Goal: Task Accomplishment & Management: Manage account settings

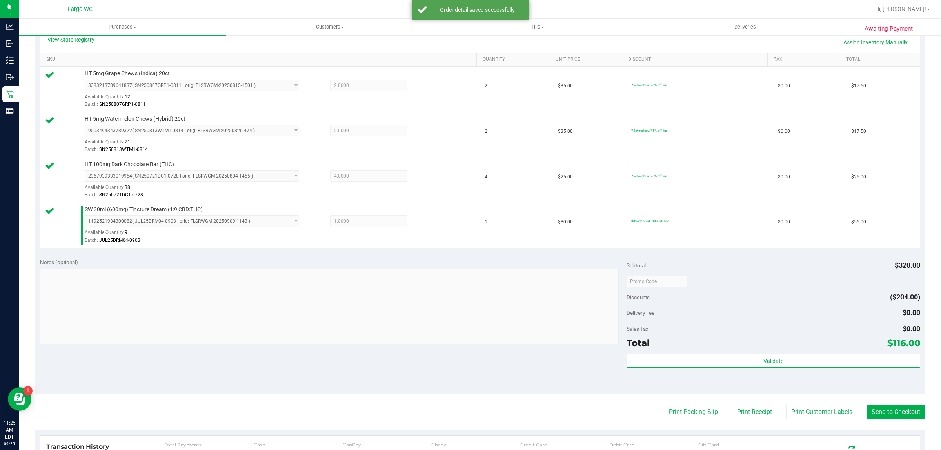
scroll to position [216, 0]
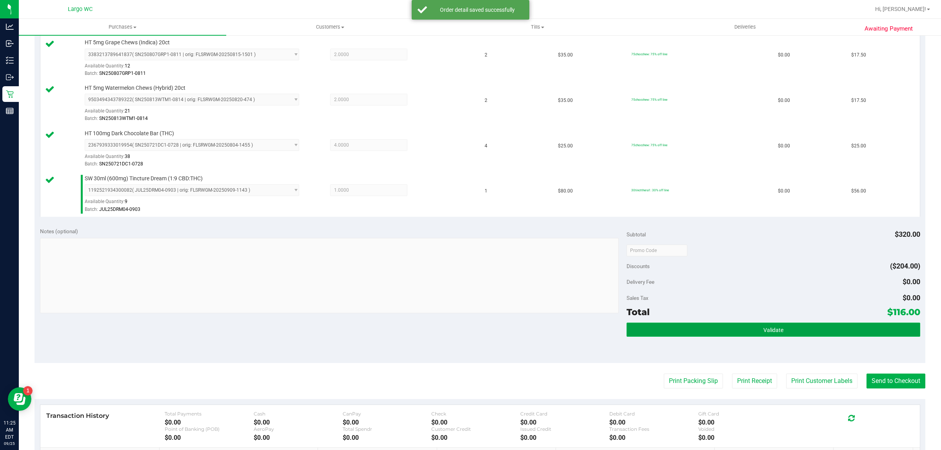
click at [696, 325] on button "Validate" at bounding box center [772, 330] width 293 height 14
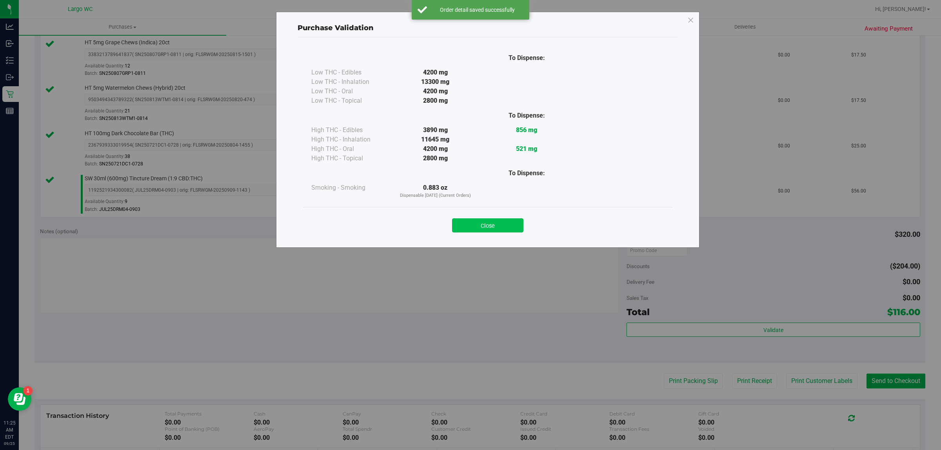
click at [496, 221] on button "Close" at bounding box center [487, 225] width 71 height 14
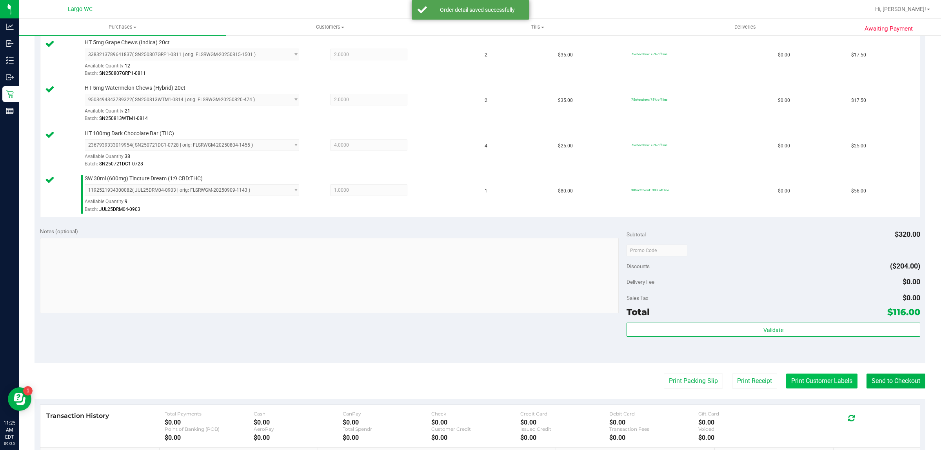
click at [794, 375] on button "Print Customer Labels" at bounding box center [821, 381] width 71 height 15
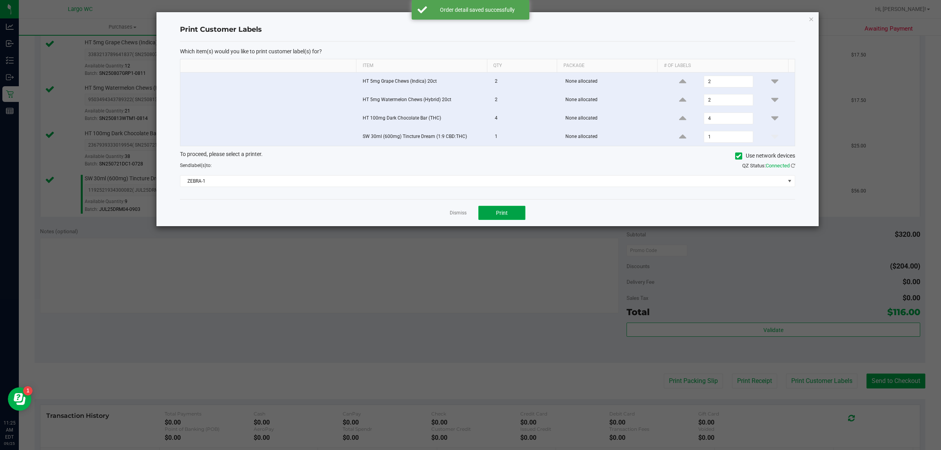
click at [506, 216] on span "Print" at bounding box center [502, 213] width 12 height 6
click at [800, 18] on div "Print Customer Labels Which item(s) would you like to print customer label(s) f…" at bounding box center [487, 119] width 662 height 214
click at [811, 16] on icon "button" at bounding box center [810, 18] width 5 height 9
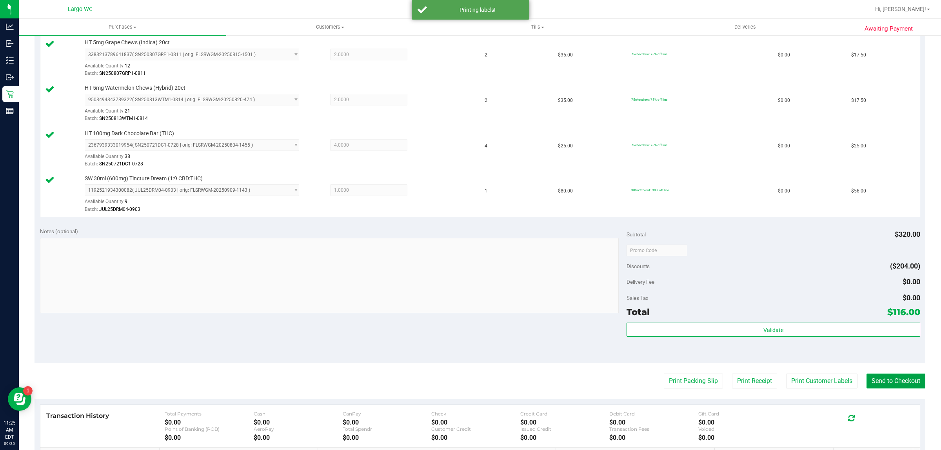
click at [902, 379] on button "Send to Checkout" at bounding box center [895, 381] width 59 height 15
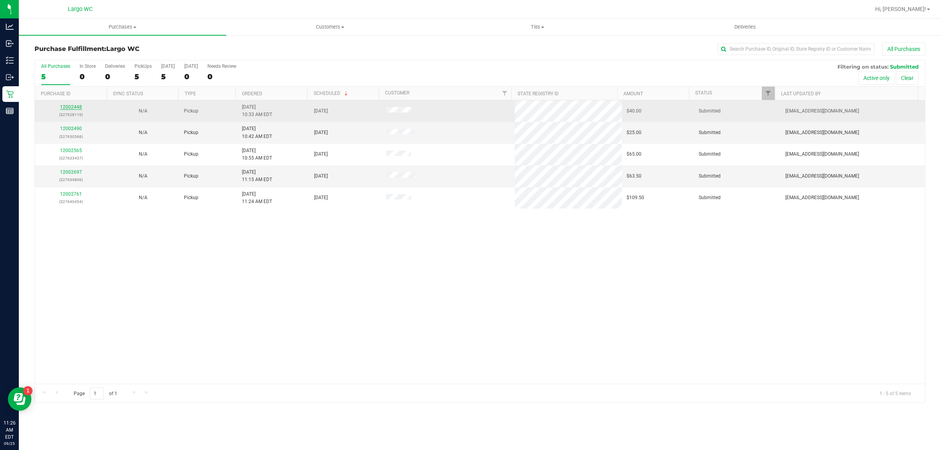
click at [73, 108] on link "12002448" at bounding box center [71, 106] width 22 height 5
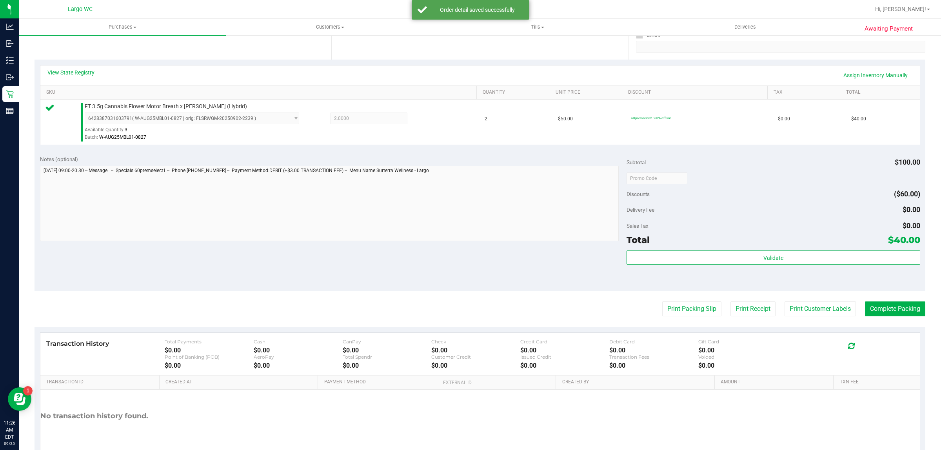
scroll to position [190, 0]
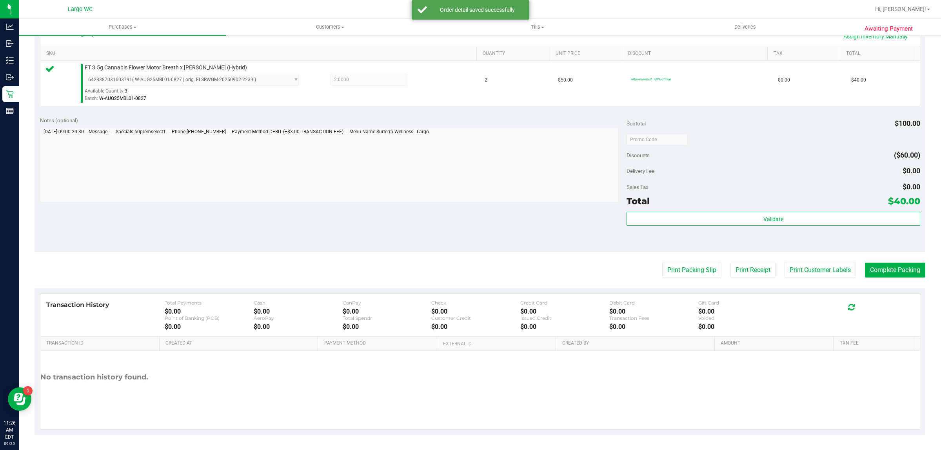
click at [706, 240] on div "Validate" at bounding box center [772, 229] width 293 height 35
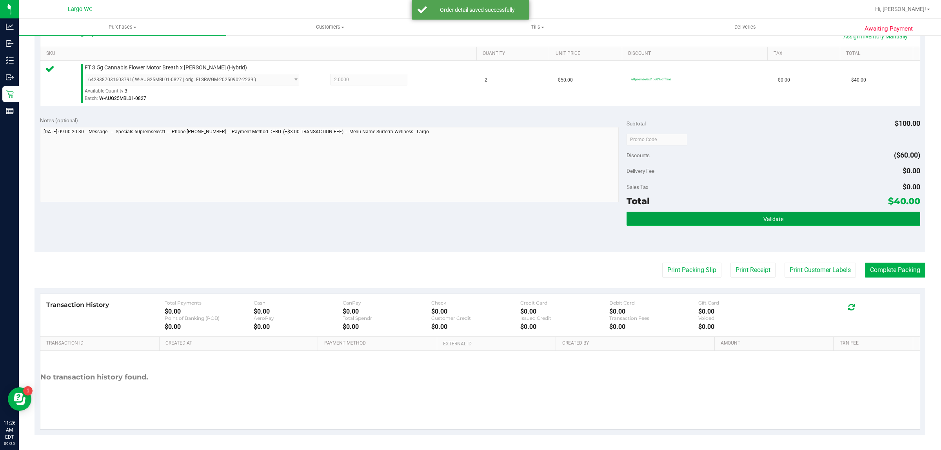
click at [713, 222] on button "Validate" at bounding box center [772, 219] width 293 height 14
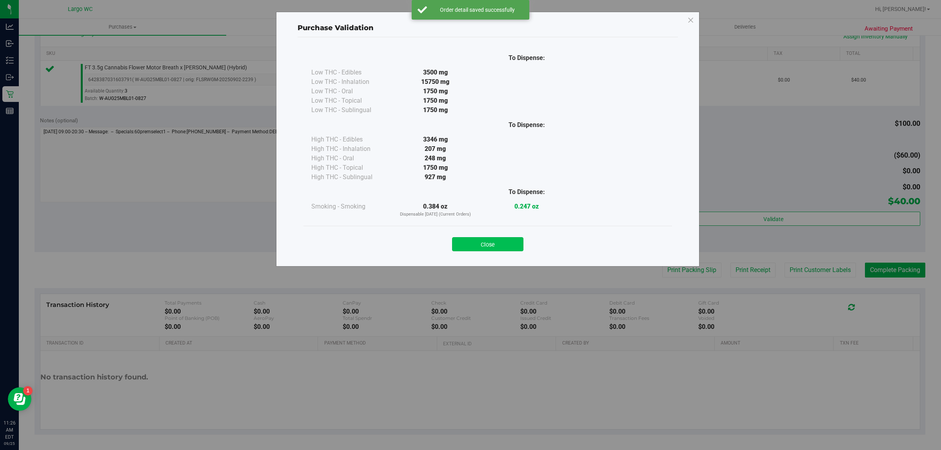
click at [493, 239] on button "Close" at bounding box center [487, 244] width 71 height 14
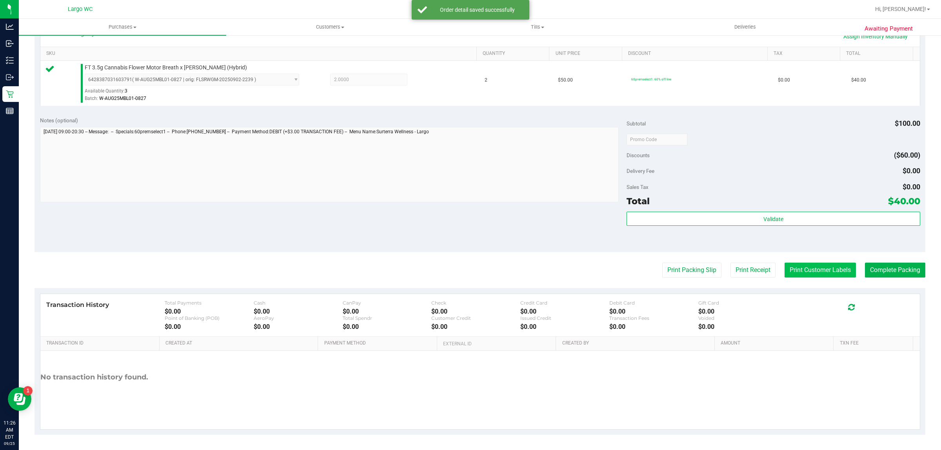
click at [833, 275] on button "Print Customer Labels" at bounding box center [819, 270] width 71 height 15
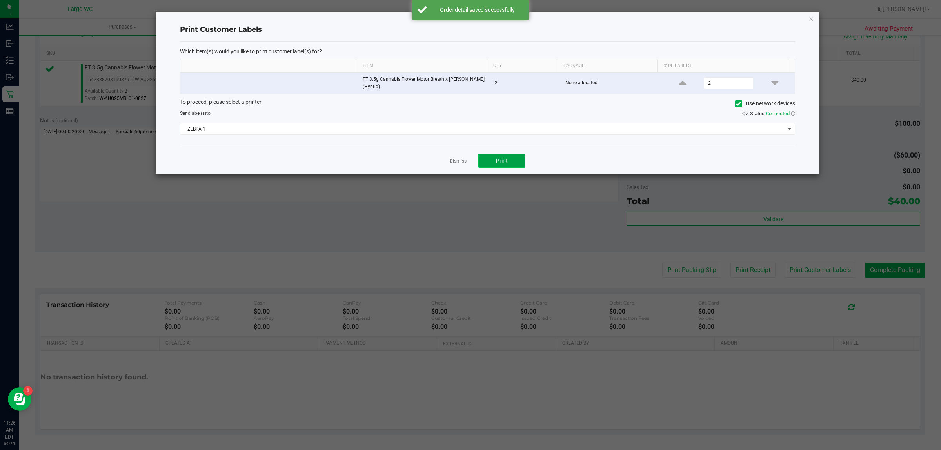
click at [516, 165] on button "Print" at bounding box center [501, 161] width 47 height 14
click at [811, 20] on icon "button" at bounding box center [810, 18] width 5 height 9
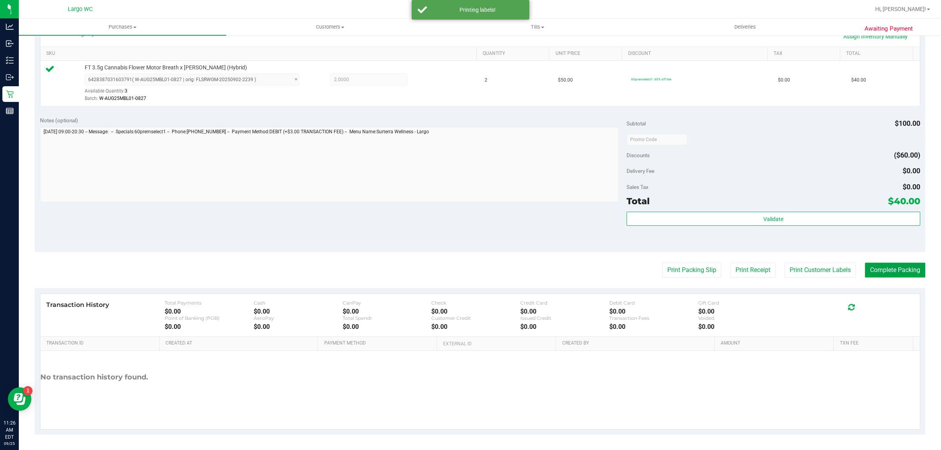
click at [888, 272] on button "Complete Packing" at bounding box center [895, 270] width 60 height 15
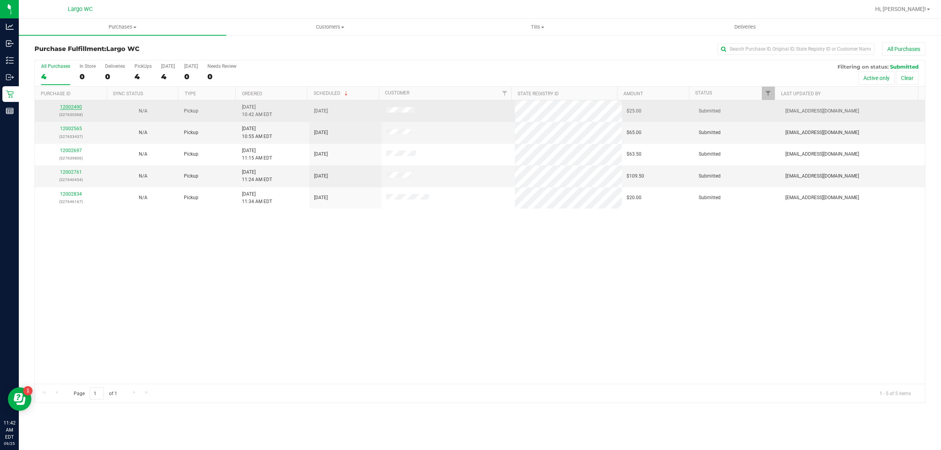
click at [67, 109] on link "12002490" at bounding box center [71, 106] width 22 height 5
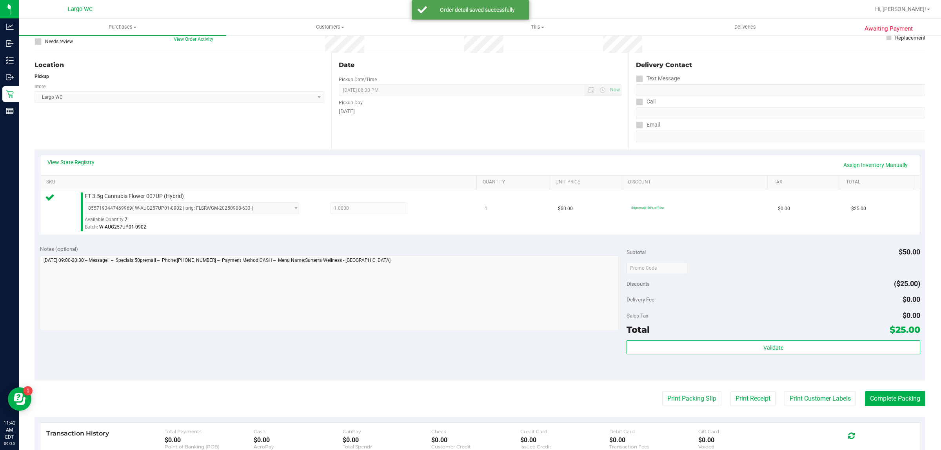
scroll to position [190, 0]
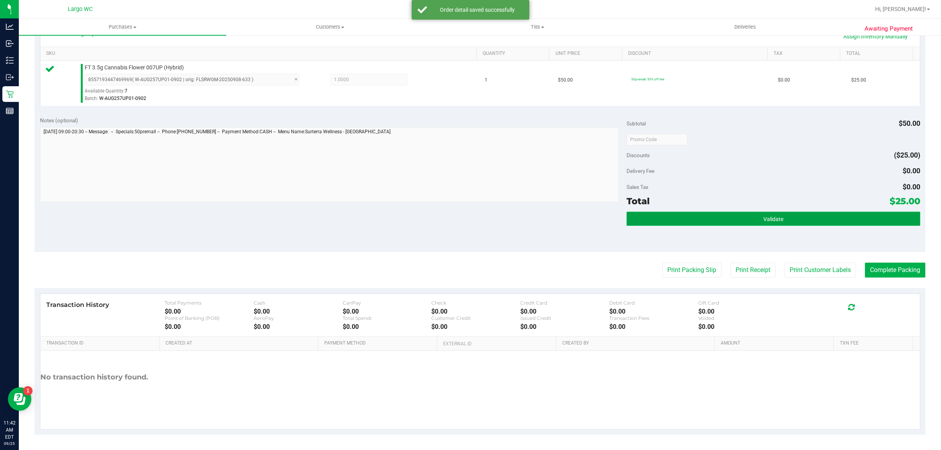
click at [645, 215] on button "Validate" at bounding box center [772, 219] width 293 height 14
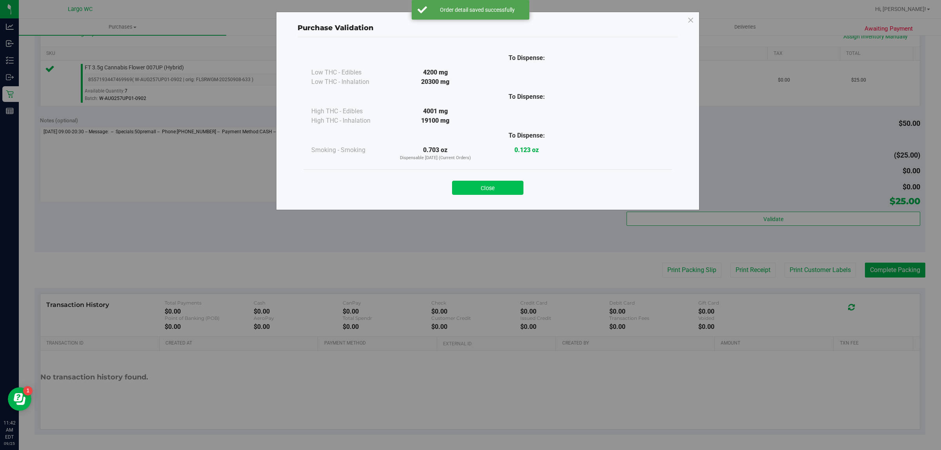
click at [485, 187] on button "Close" at bounding box center [487, 188] width 71 height 14
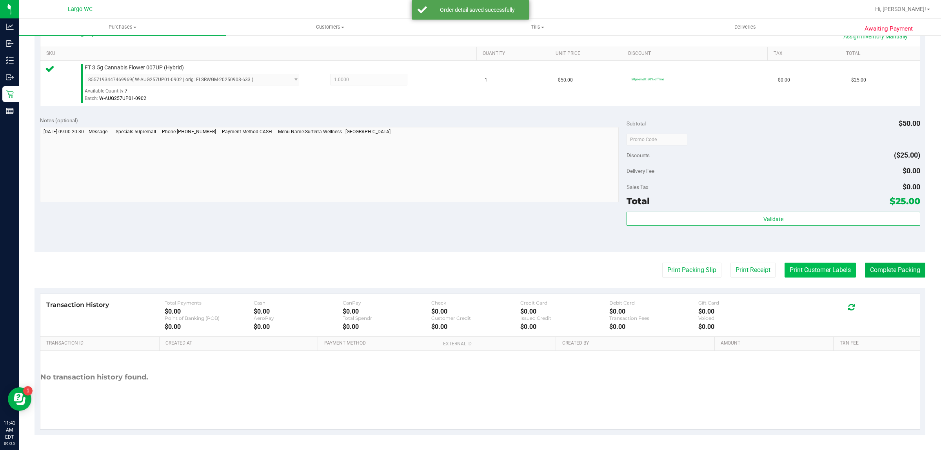
click at [799, 271] on button "Print Customer Labels" at bounding box center [819, 270] width 71 height 15
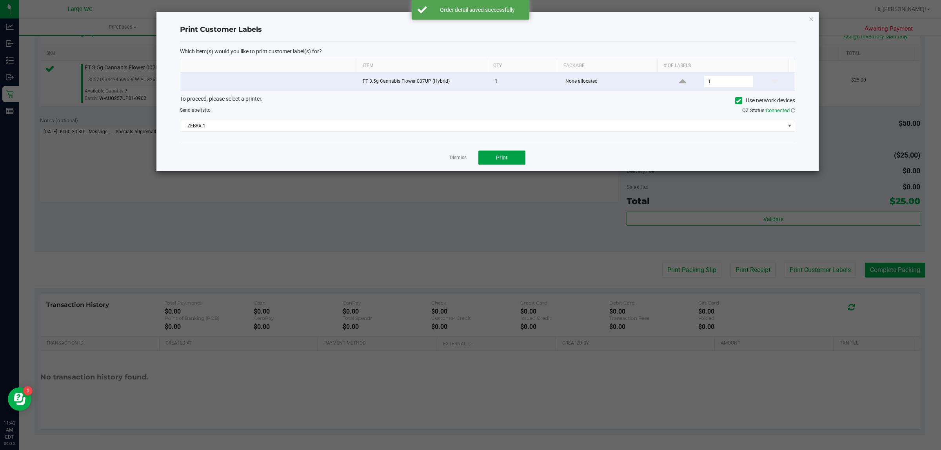
click at [481, 161] on button "Print" at bounding box center [501, 158] width 47 height 14
click at [811, 16] on icon "button" at bounding box center [810, 18] width 5 height 9
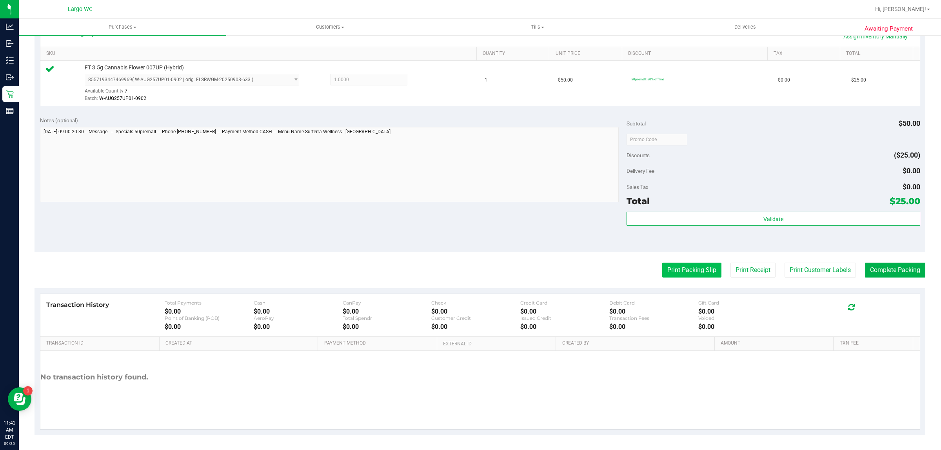
click at [687, 263] on button "Print Packing Slip" at bounding box center [691, 270] width 59 height 15
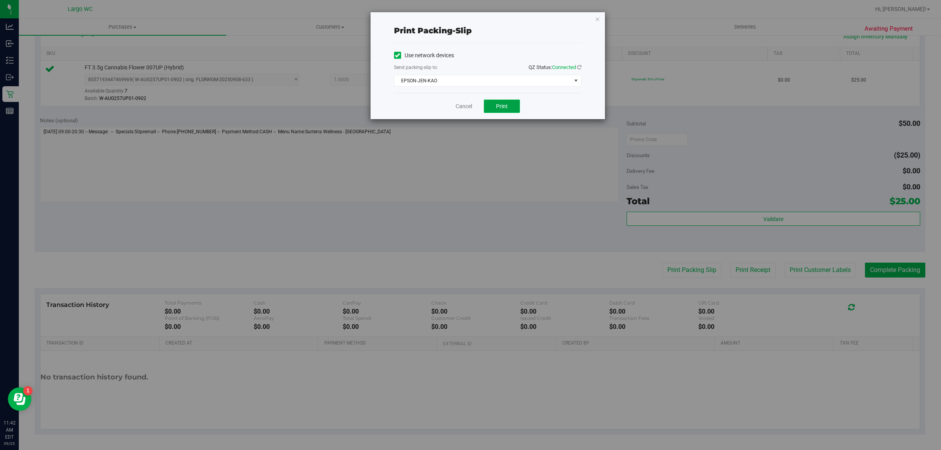
click at [500, 112] on button "Print" at bounding box center [502, 106] width 36 height 13
click at [597, 16] on icon "button" at bounding box center [597, 18] width 5 height 9
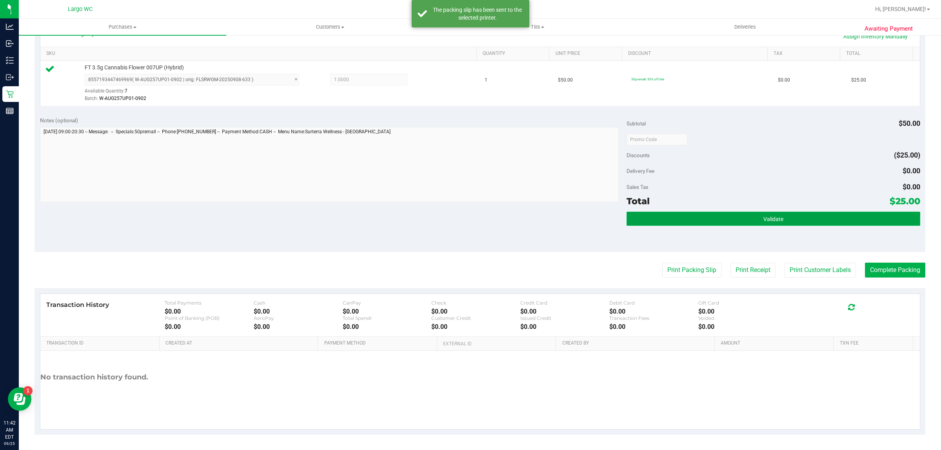
click at [860, 220] on button "Validate" at bounding box center [772, 219] width 293 height 14
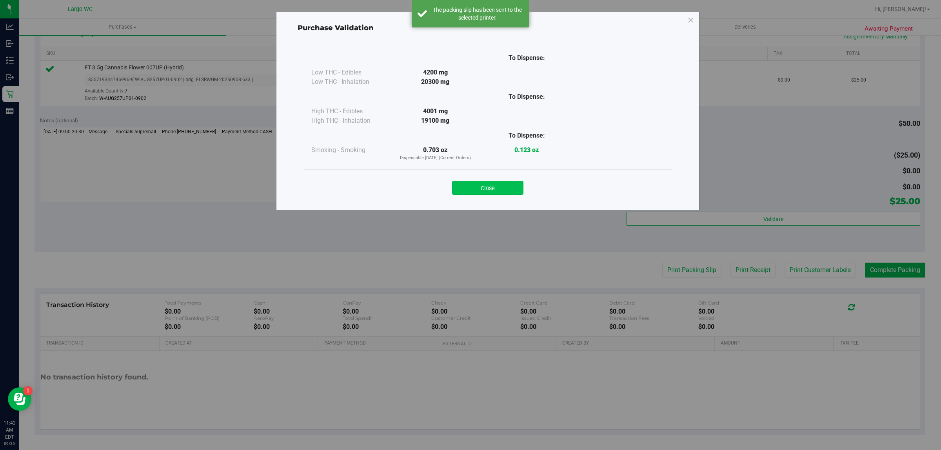
click at [492, 190] on button "Close" at bounding box center [487, 188] width 71 height 14
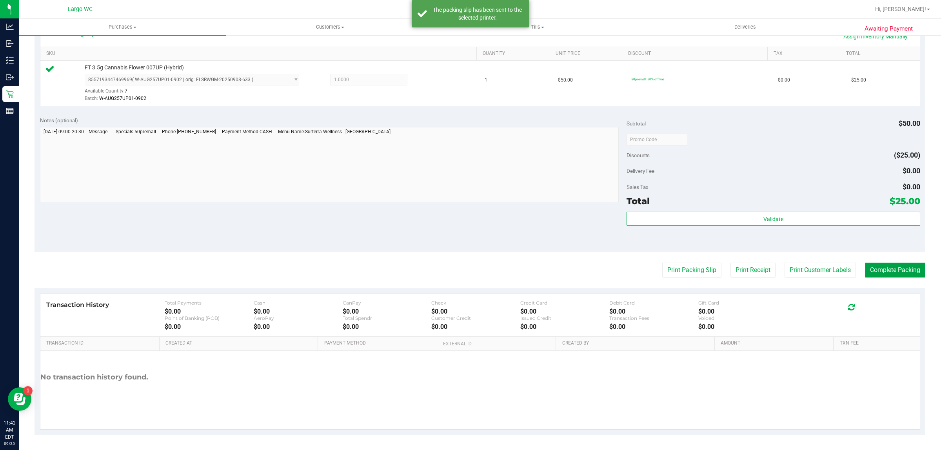
click at [879, 271] on button "Complete Packing" at bounding box center [895, 270] width 60 height 15
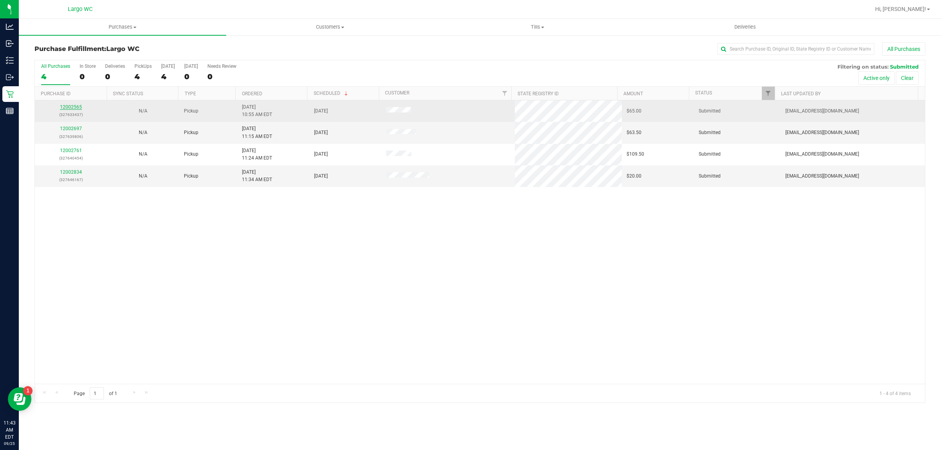
click at [67, 110] on link "12002565" at bounding box center [71, 106] width 22 height 5
click at [70, 110] on link "12002565" at bounding box center [71, 106] width 22 height 5
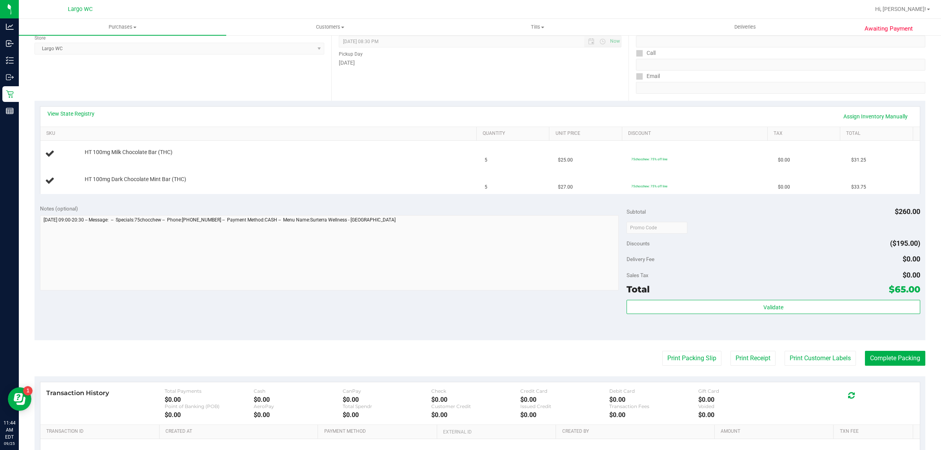
scroll to position [88, 0]
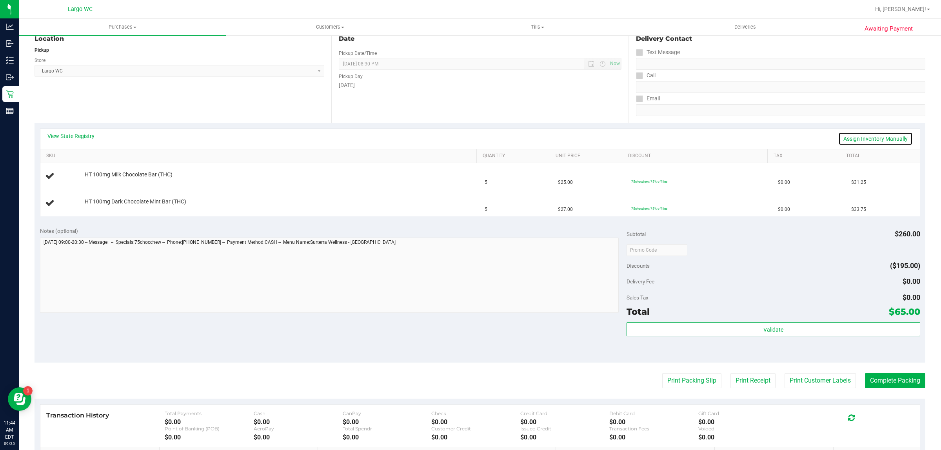
click at [860, 140] on link "Assign Inventory Manually" at bounding box center [875, 138] width 74 height 13
click at [91, 180] on link "Add Package" at bounding box center [99, 179] width 28 height 5
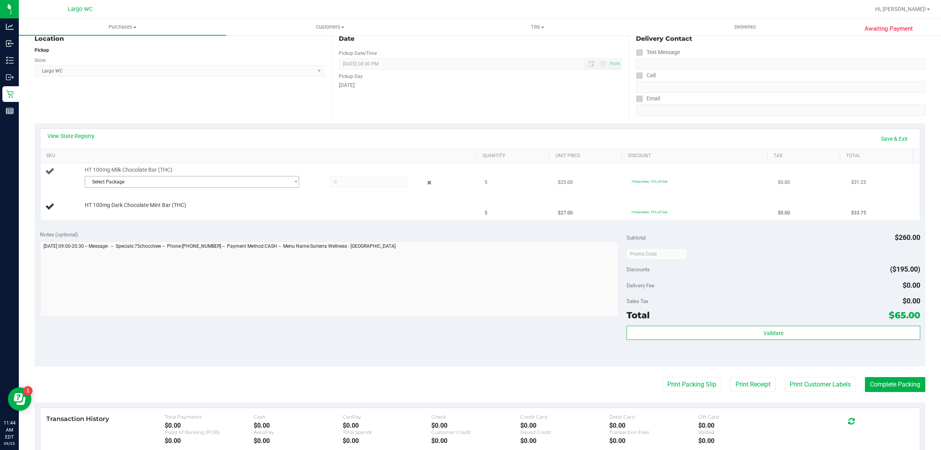
click at [163, 185] on span "Select Package" at bounding box center [187, 181] width 204 height 11
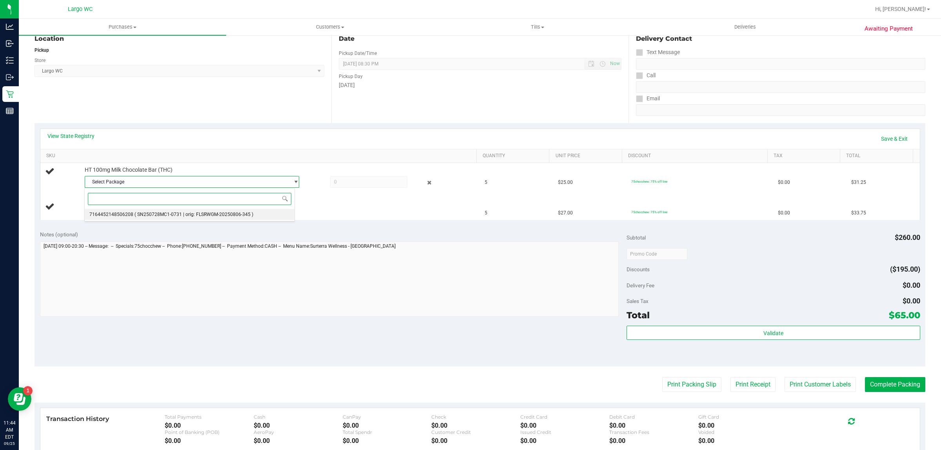
click at [194, 212] on span "( SN250728MC1-0731 | orig: FLSRWGM-20250806-345 )" at bounding box center [193, 214] width 119 height 5
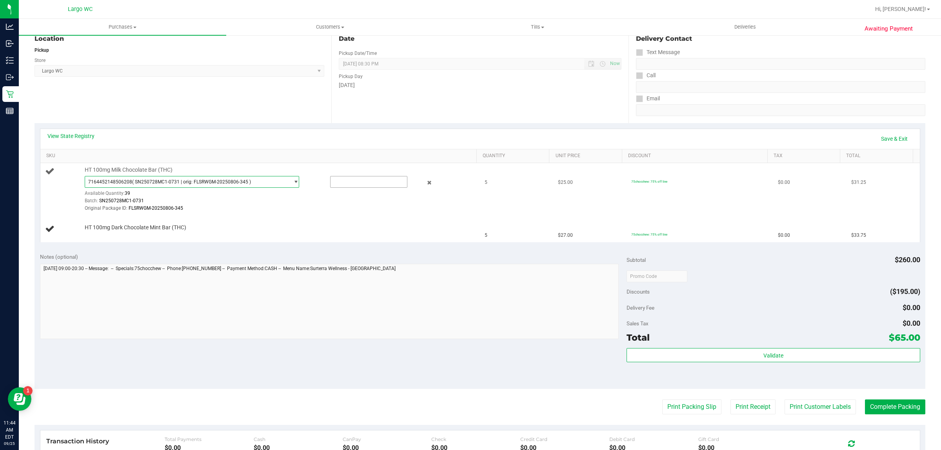
click at [348, 185] on input "text" at bounding box center [368, 181] width 77 height 11
type input "5"
click at [151, 212] on div at bounding box center [278, 212] width 387 height 0
type input "5.0000"
click at [903, 134] on link "Save & Exit" at bounding box center [894, 138] width 37 height 13
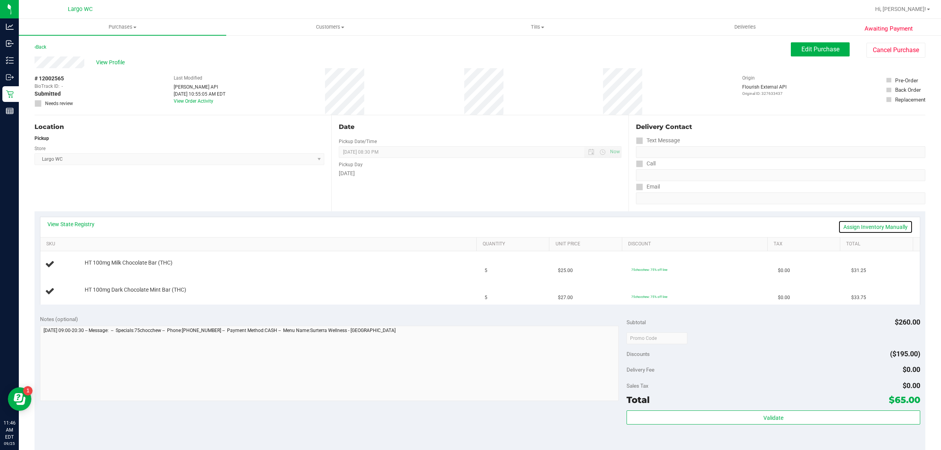
click at [864, 220] on link "Assign Inventory Manually" at bounding box center [875, 226] width 74 height 13
click at [103, 268] on link "Add Package" at bounding box center [99, 267] width 28 height 5
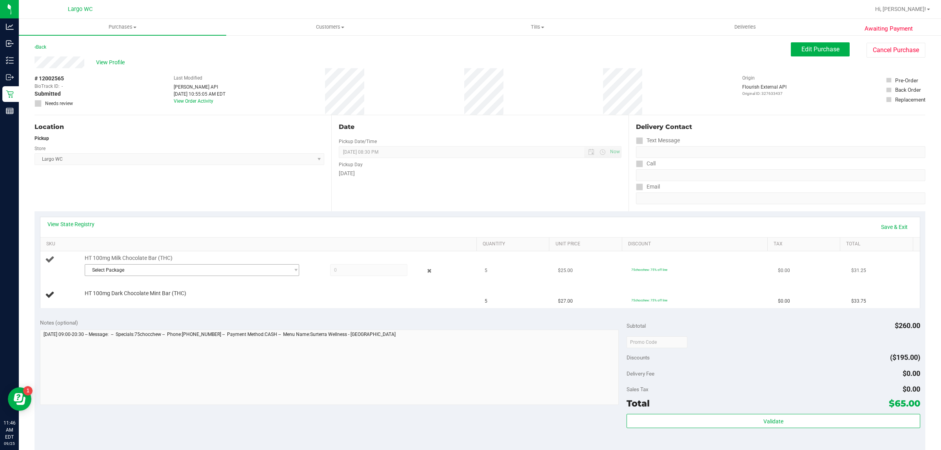
click at [124, 274] on span "Select Package" at bounding box center [187, 270] width 204 height 11
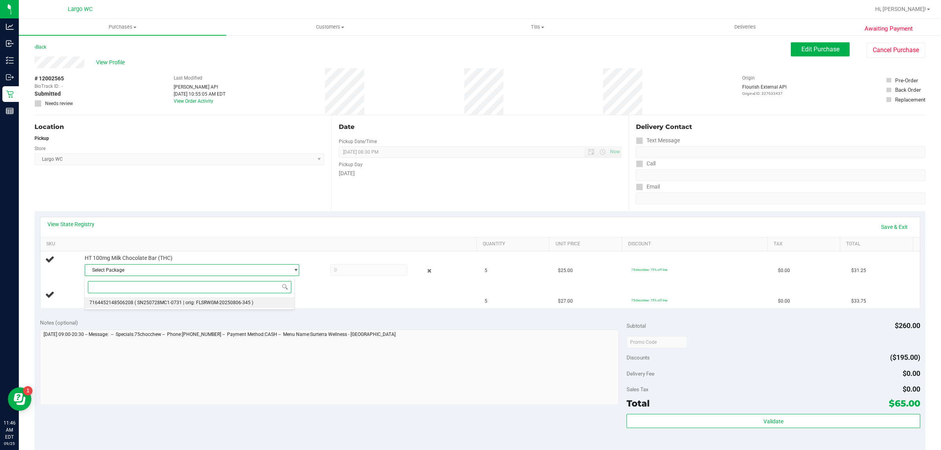
click at [155, 303] on span "( SN250728MC1-0731 | orig: FLSRWGM-20250806-345 )" at bounding box center [193, 302] width 119 height 5
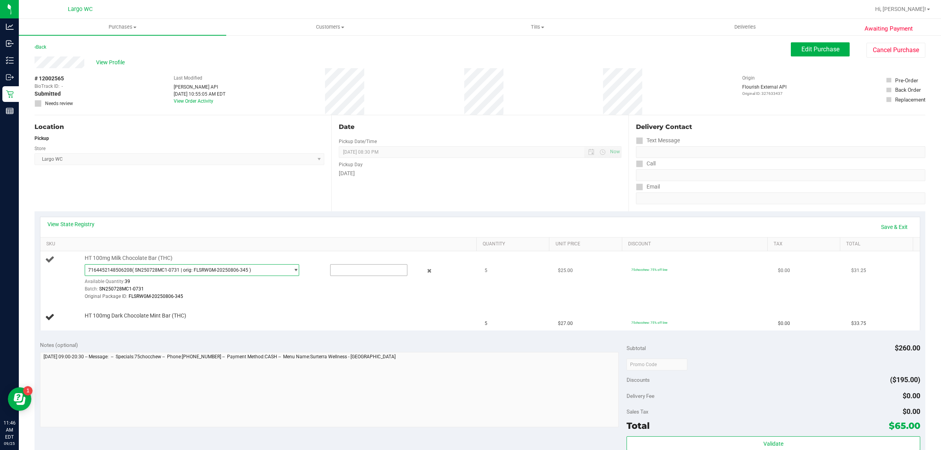
click at [346, 270] on input "text" at bounding box center [368, 270] width 77 height 11
type input "5"
click at [375, 316] on div "HT 100mg Dark Chocolate Mint Bar (THC)" at bounding box center [276, 316] width 391 height 8
type input "5.0000"
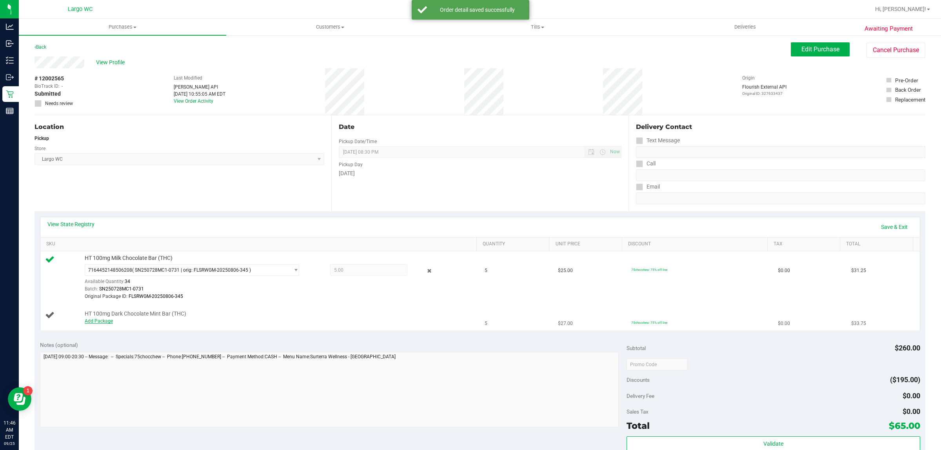
click at [108, 320] on link "Add Package" at bounding box center [99, 320] width 28 height 5
click at [177, 327] on span "Select Package" at bounding box center [187, 322] width 204 height 11
click at [169, 359] on li "3653058733603381 ( SN250804PC1-0806 | orig: FLSRWGM-20250812-995 )" at bounding box center [190, 355] width 210 height 11
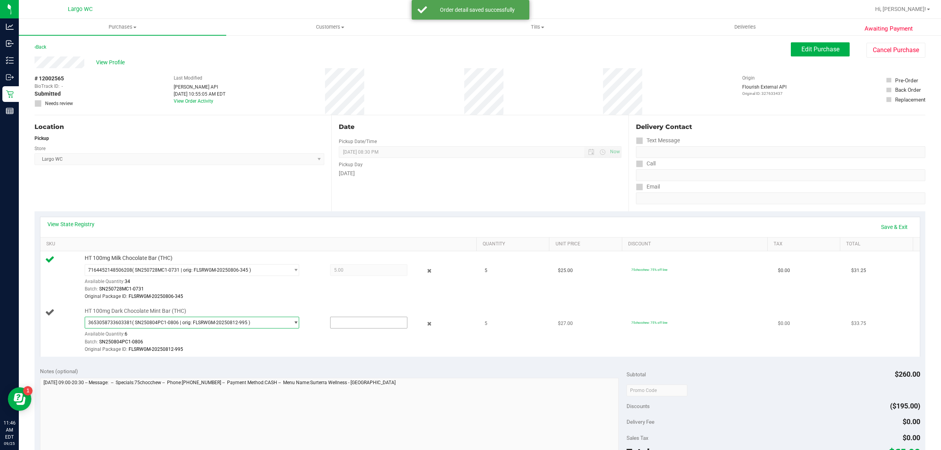
click at [347, 323] on input "text" at bounding box center [368, 322] width 77 height 11
type input "5"
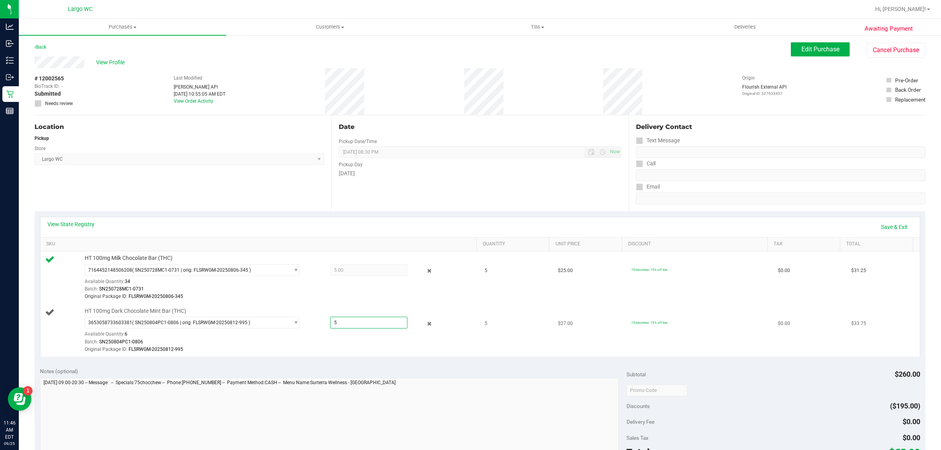
click at [363, 354] on div at bounding box center [278, 353] width 387 height 0
type input "5.0000"
click at [895, 230] on link "Save & Exit" at bounding box center [894, 226] width 37 height 13
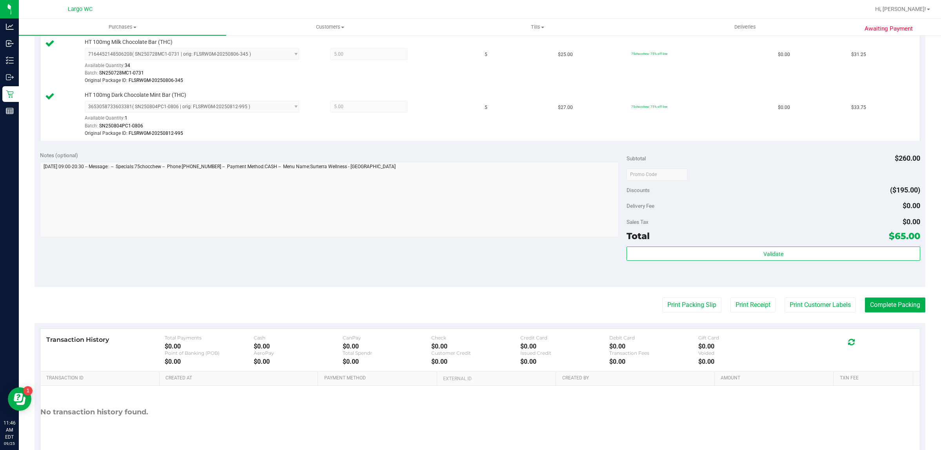
scroll to position [220, 0]
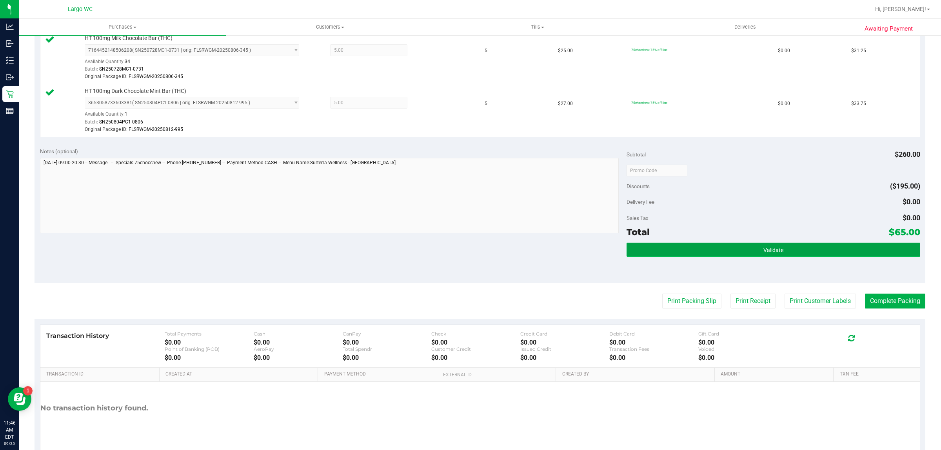
click at [777, 254] on button "Validate" at bounding box center [772, 250] width 293 height 14
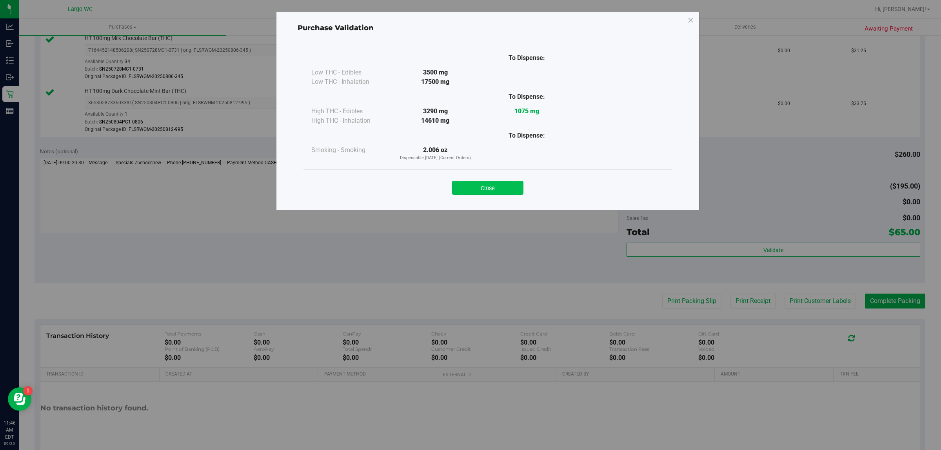
click at [484, 183] on button "Close" at bounding box center [487, 188] width 71 height 14
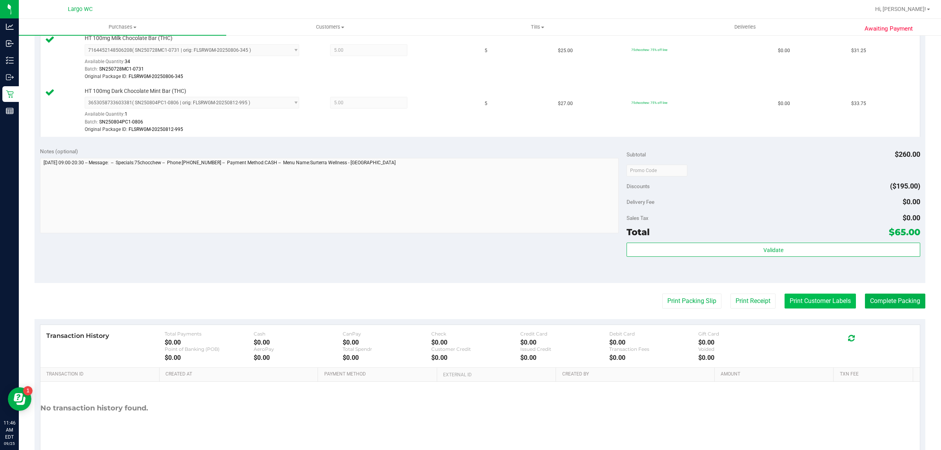
click at [808, 303] on button "Print Customer Labels" at bounding box center [819, 301] width 71 height 15
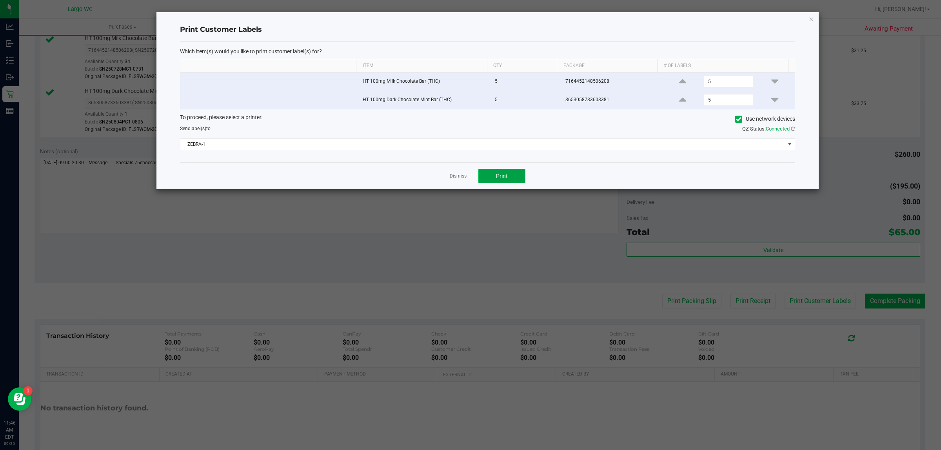
click at [517, 176] on button "Print" at bounding box center [501, 176] width 47 height 14
click at [812, 17] on icon "button" at bounding box center [810, 18] width 5 height 9
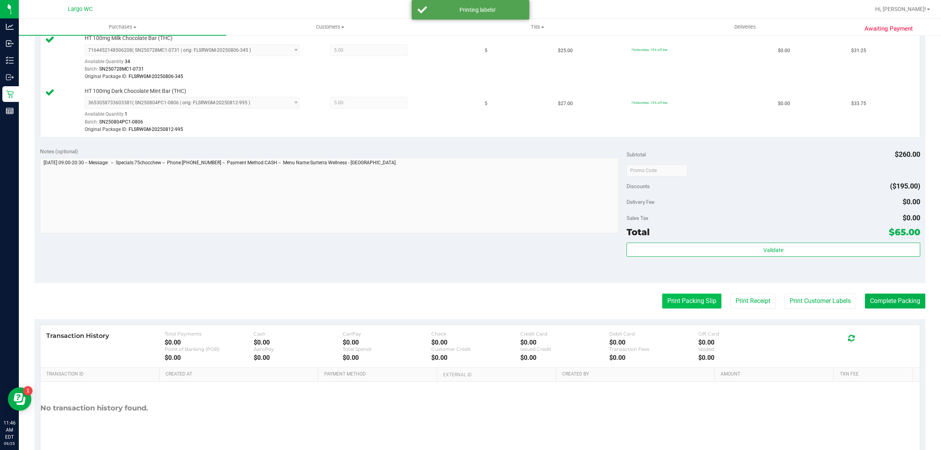
click at [664, 302] on button "Print Packing Slip" at bounding box center [691, 301] width 59 height 15
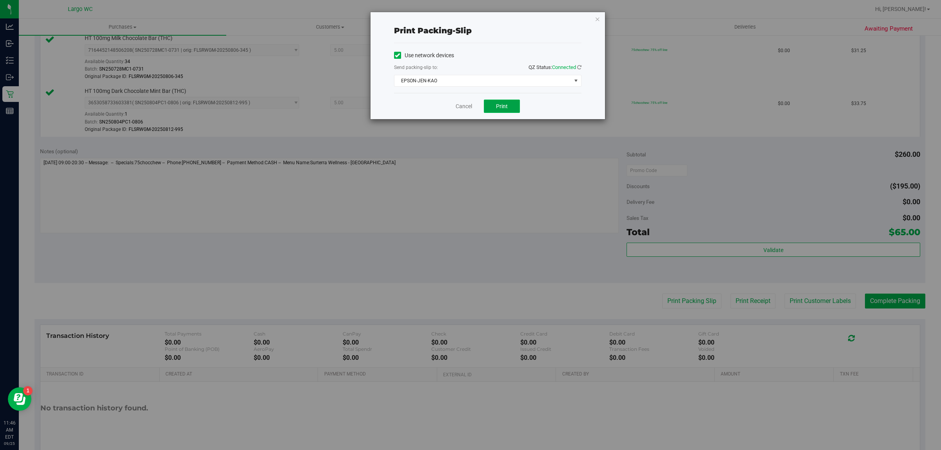
click at [504, 107] on span "Print" at bounding box center [502, 106] width 12 height 6
click at [586, 22] on div "Print packing-slip Use network devices Send packing-slip to: QZ Status: Connect…" at bounding box center [487, 65] width 234 height 107
click at [597, 18] on icon "button" at bounding box center [597, 18] width 5 height 9
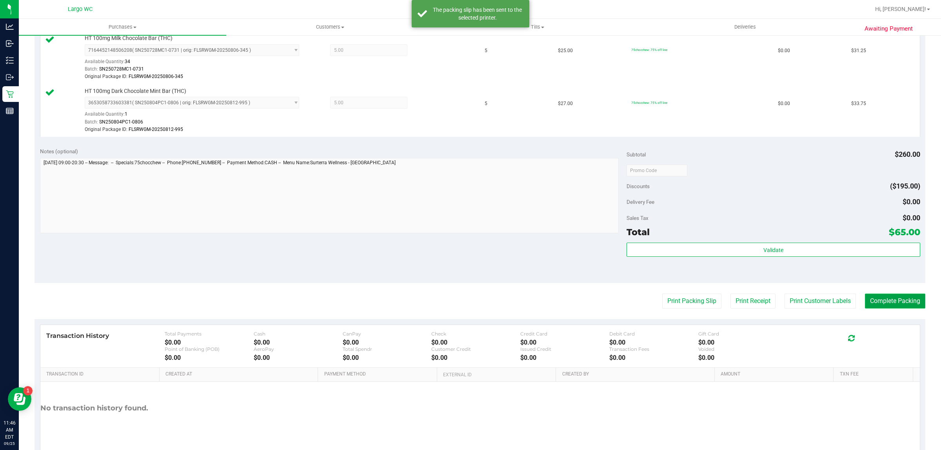
click at [904, 305] on button "Complete Packing" at bounding box center [895, 301] width 60 height 15
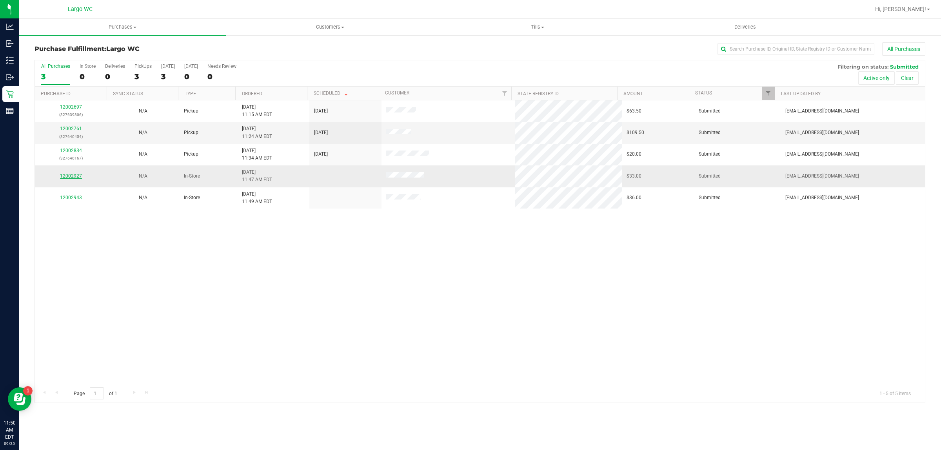
click at [72, 174] on link "12002927" at bounding box center [71, 175] width 22 height 5
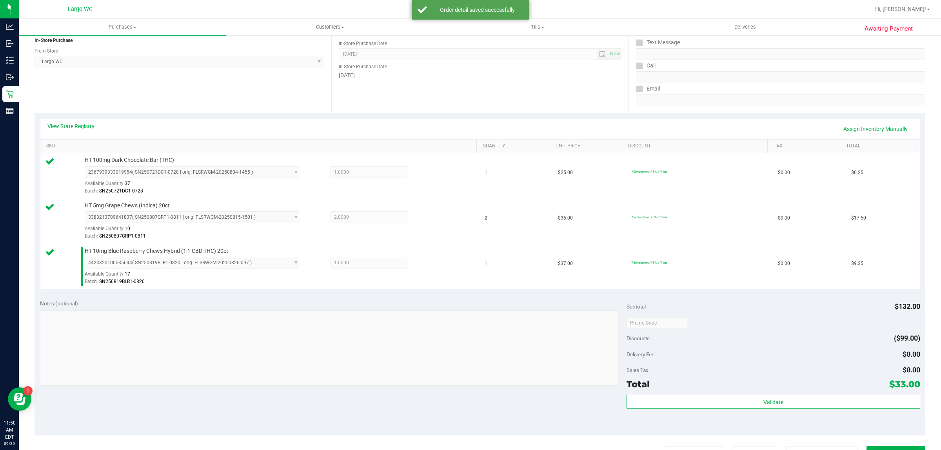
scroll to position [246, 0]
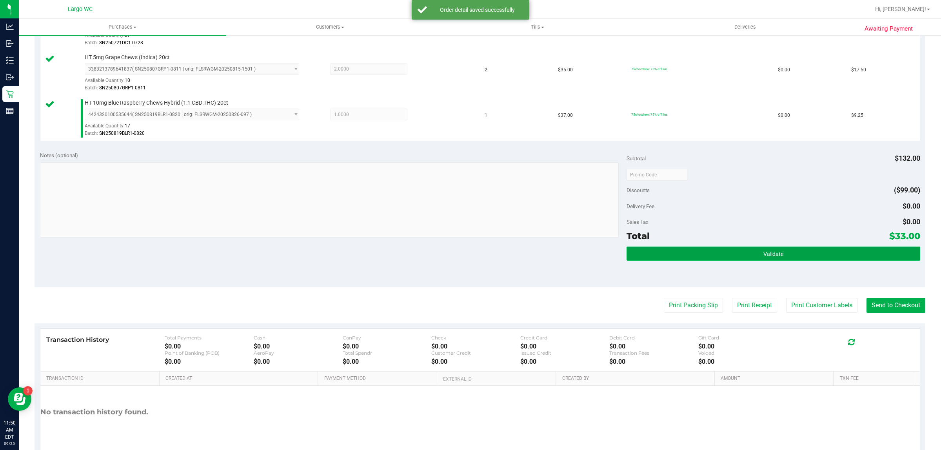
click at [684, 250] on button "Validate" at bounding box center [772, 254] width 293 height 14
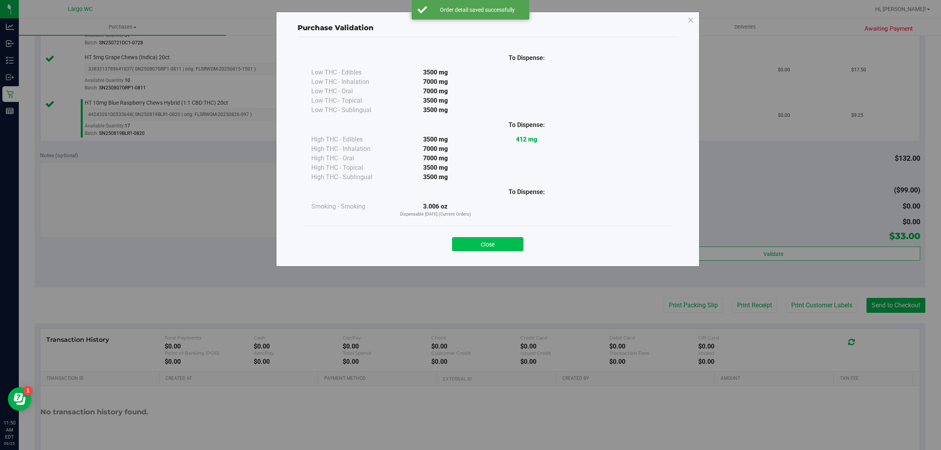
click at [501, 245] on button "Close" at bounding box center [487, 244] width 71 height 14
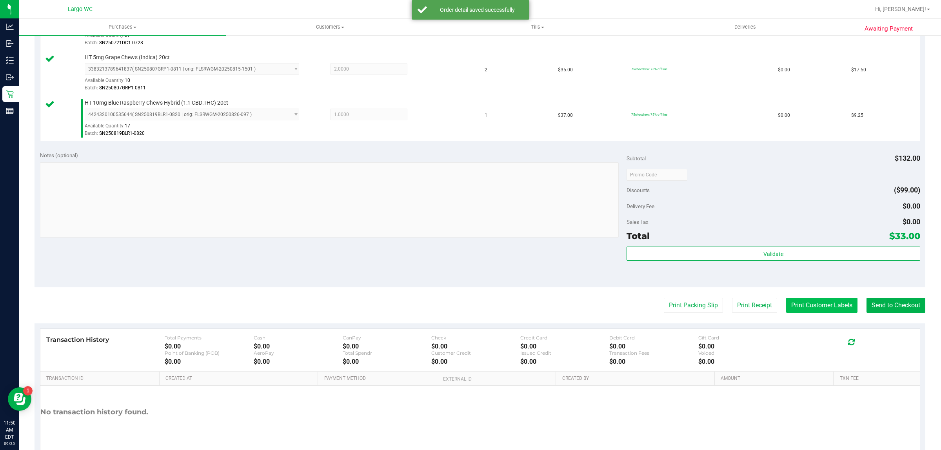
click at [803, 307] on button "Print Customer Labels" at bounding box center [821, 305] width 71 height 15
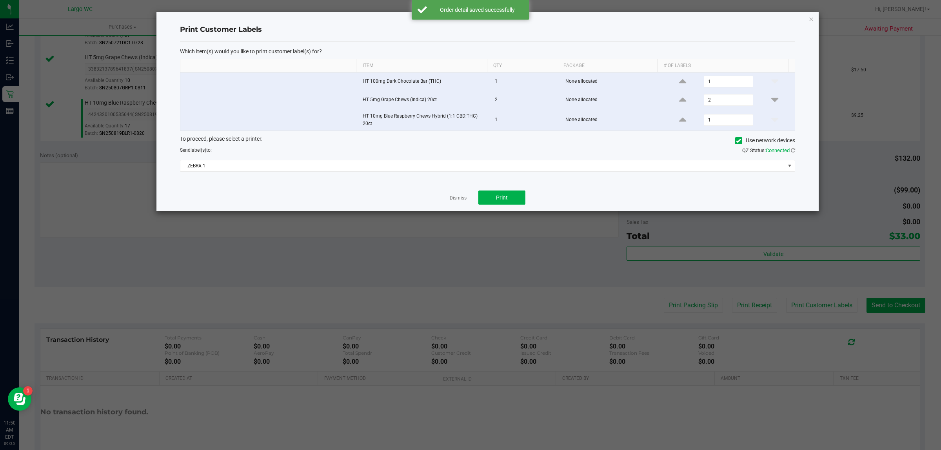
click at [514, 181] on div "Which item(s) would you like to print customer label(s) for? Item Qty Package #…" at bounding box center [487, 113] width 615 height 143
click at [505, 205] on button "Print" at bounding box center [501, 197] width 47 height 14
click at [808, 14] on icon "button" at bounding box center [810, 18] width 5 height 9
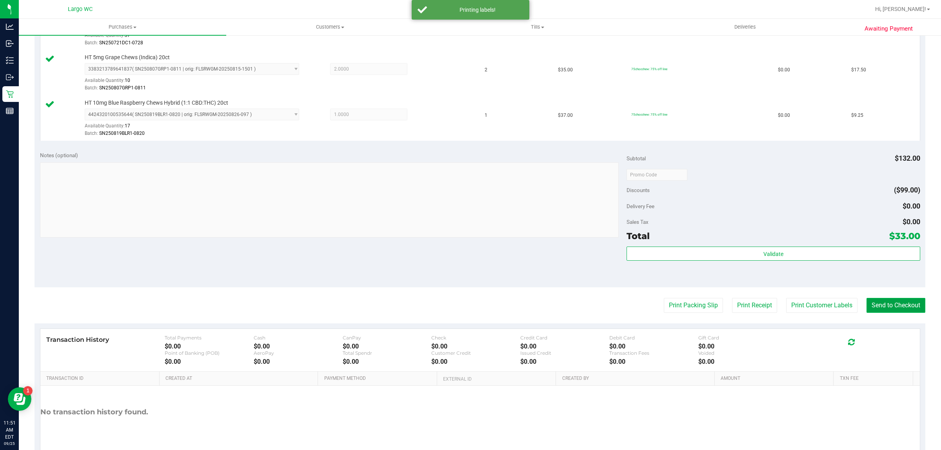
click at [898, 306] on button "Send to Checkout" at bounding box center [895, 305] width 59 height 15
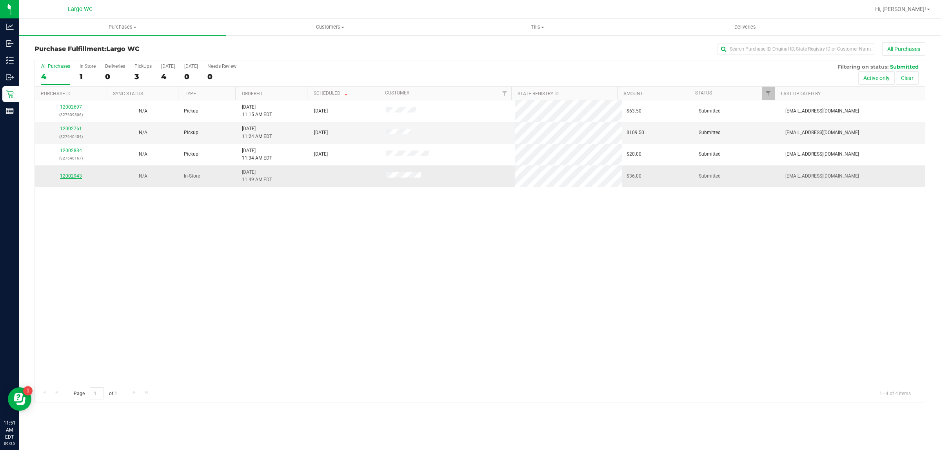
click at [69, 179] on link "12002943" at bounding box center [71, 175] width 22 height 5
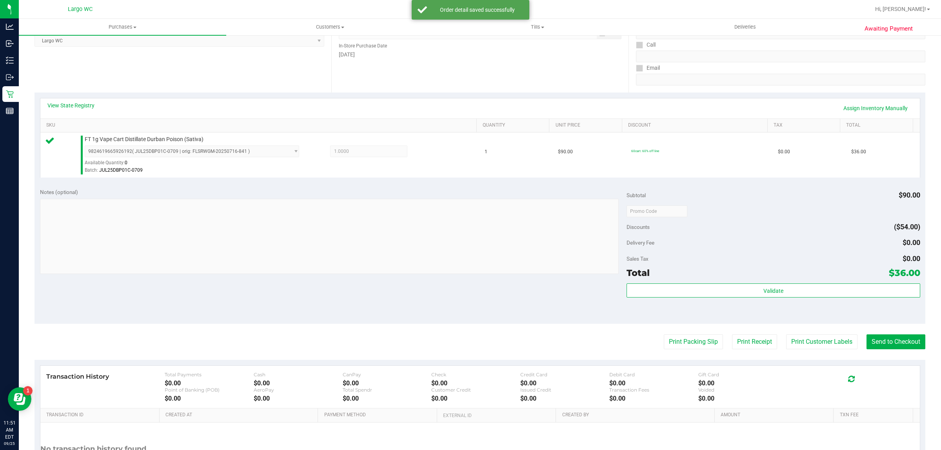
scroll to position [132, 0]
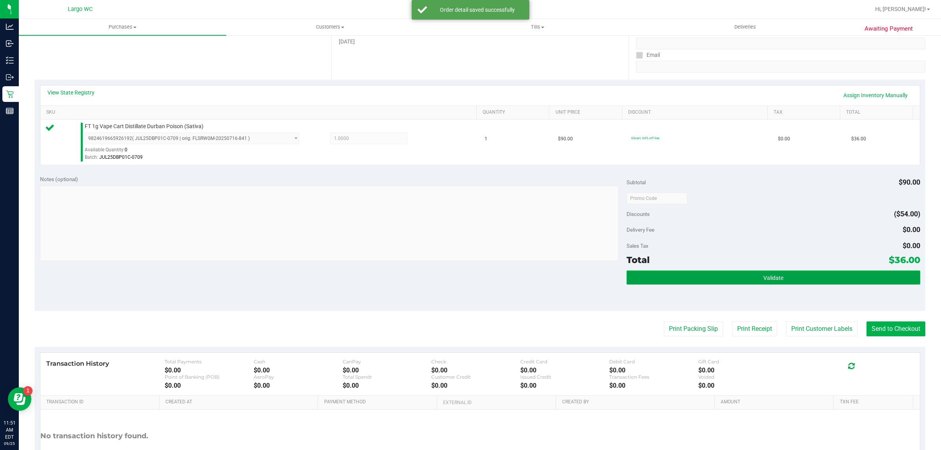
click at [684, 283] on button "Validate" at bounding box center [772, 277] width 293 height 14
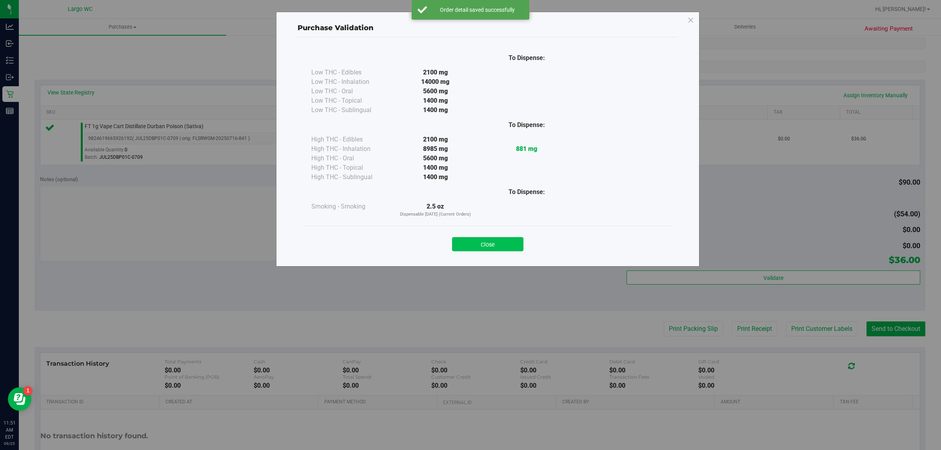
click at [476, 240] on button "Close" at bounding box center [487, 244] width 71 height 14
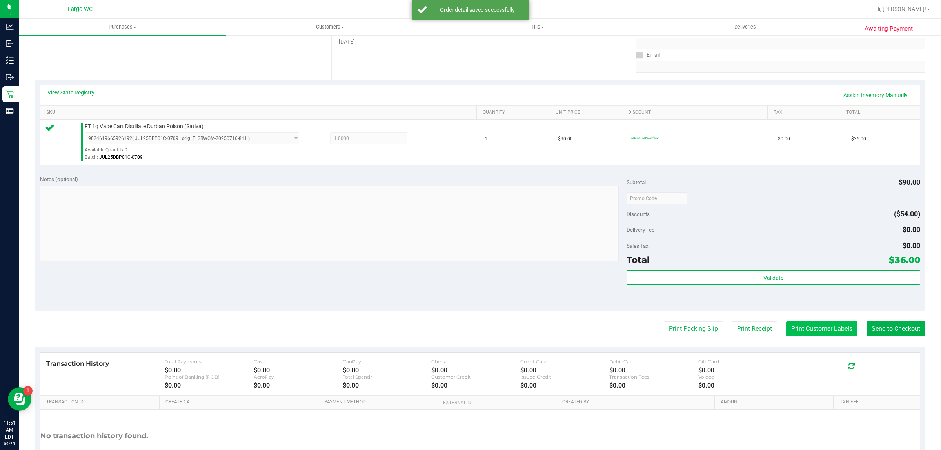
click at [810, 330] on button "Print Customer Labels" at bounding box center [821, 328] width 71 height 15
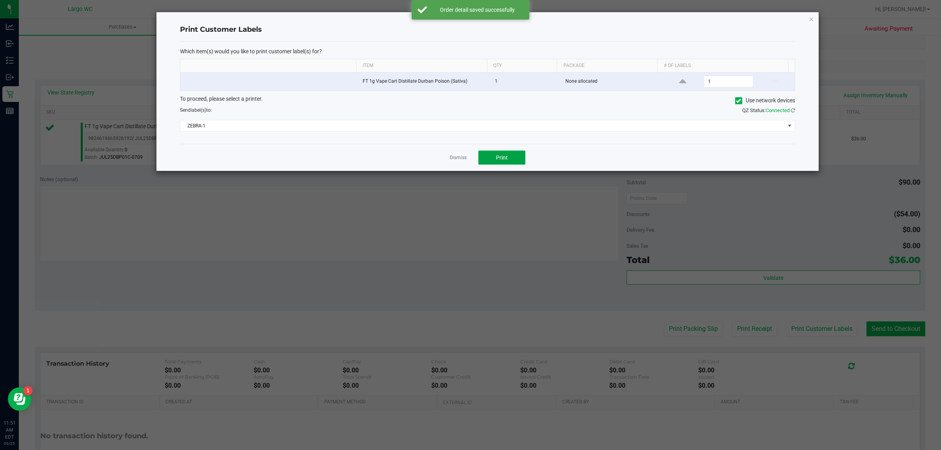
click at [522, 157] on button "Print" at bounding box center [501, 158] width 47 height 14
click at [811, 20] on icon "button" at bounding box center [810, 18] width 5 height 9
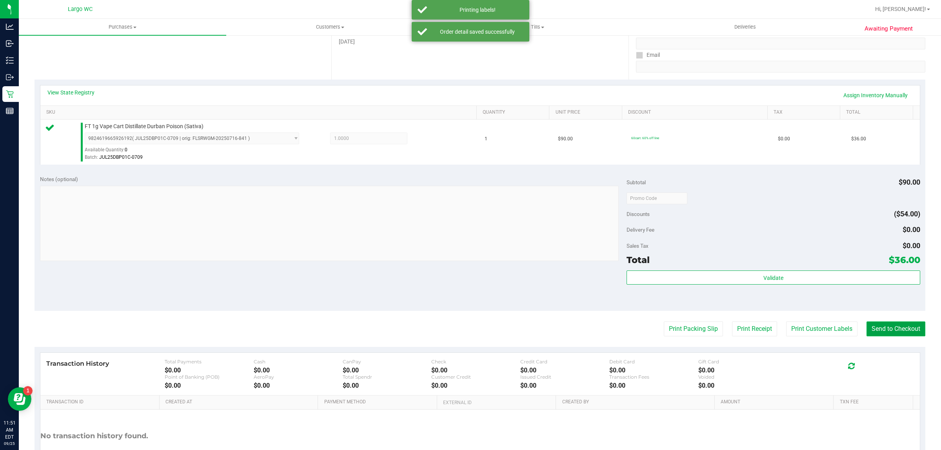
click at [877, 336] on button "Send to Checkout" at bounding box center [895, 328] width 59 height 15
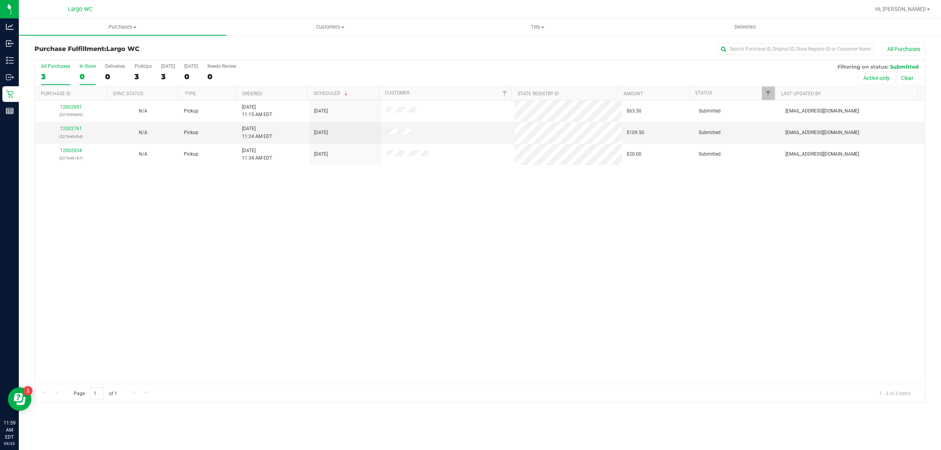
click at [81, 73] on div "0" at bounding box center [88, 76] width 16 height 9
click at [0, 0] on input "In Store 0" at bounding box center [0, 0] width 0 height 0
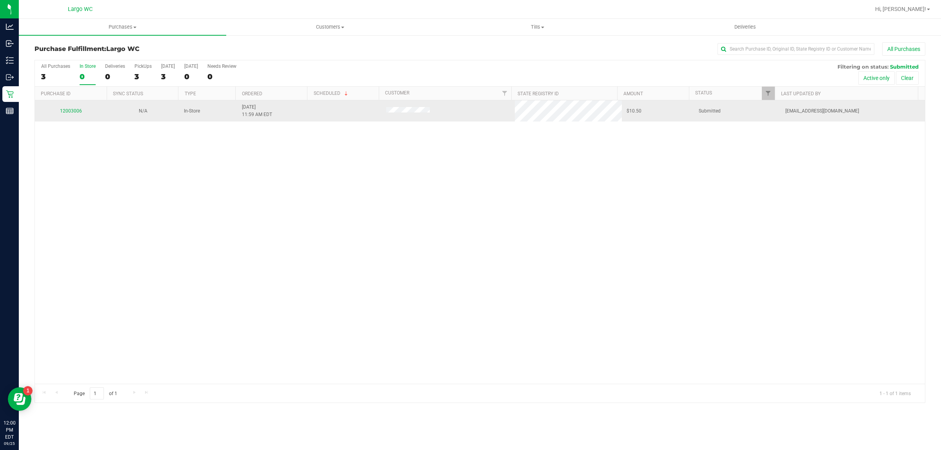
click at [75, 121] on td "12003006" at bounding box center [71, 110] width 72 height 21
click at [79, 119] on td "12003006" at bounding box center [71, 110] width 72 height 21
click at [69, 112] on link "12003006" at bounding box center [71, 110] width 22 height 5
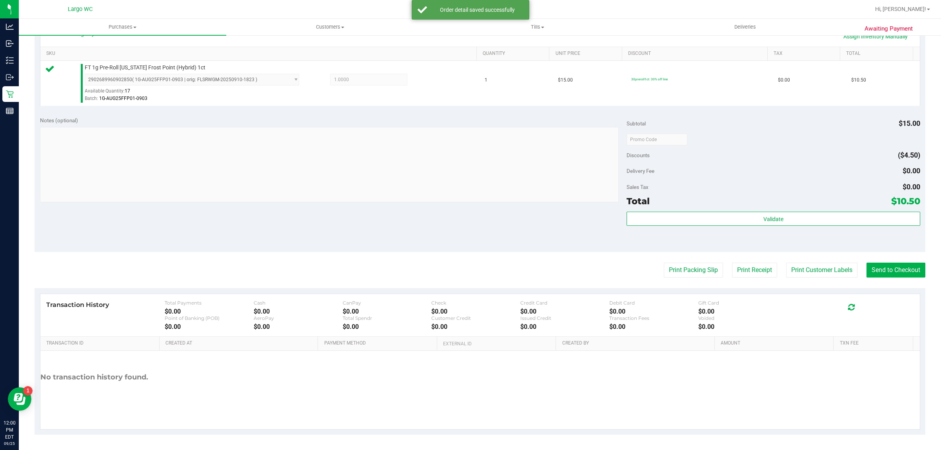
scroll to position [189, 0]
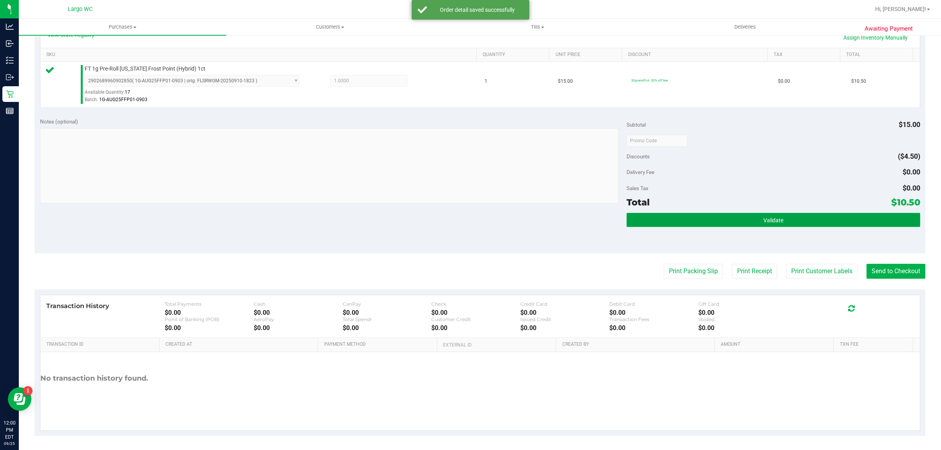
click at [688, 218] on button "Validate" at bounding box center [772, 220] width 293 height 14
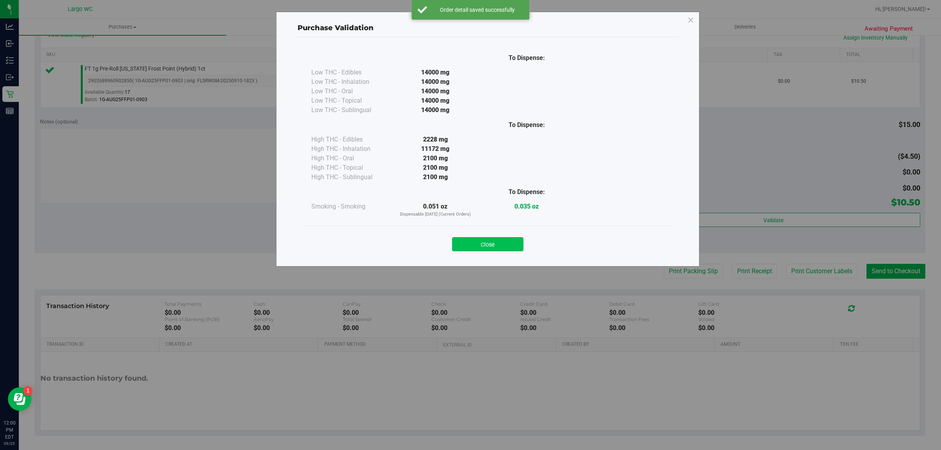
click at [497, 239] on button "Close" at bounding box center [487, 244] width 71 height 14
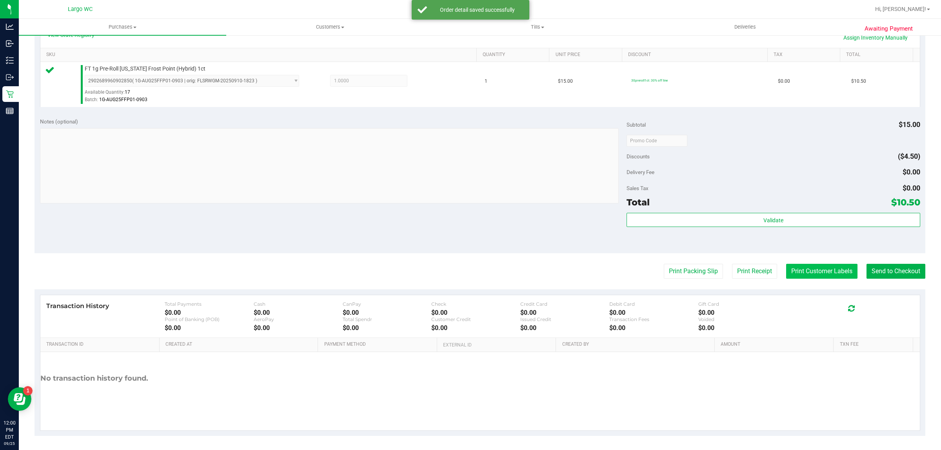
click at [804, 269] on button "Print Customer Labels" at bounding box center [821, 271] width 71 height 15
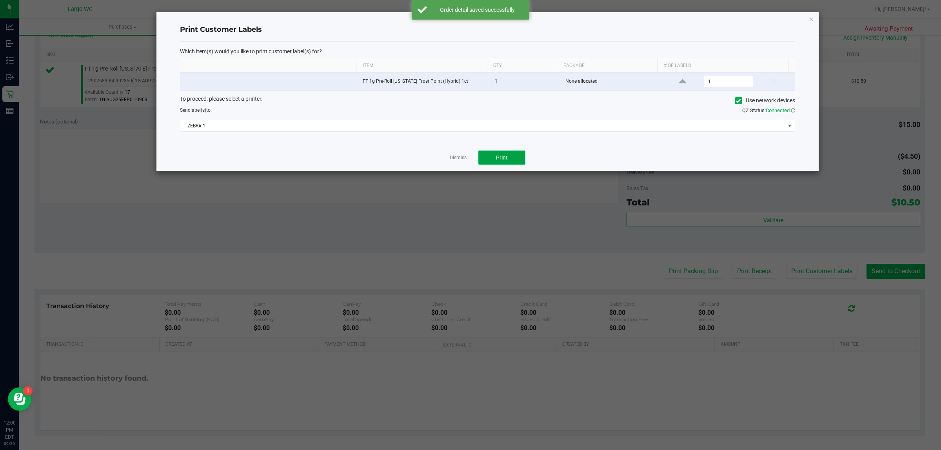
click at [507, 162] on button "Print" at bounding box center [501, 158] width 47 height 14
click at [810, 18] on icon "button" at bounding box center [810, 18] width 5 height 9
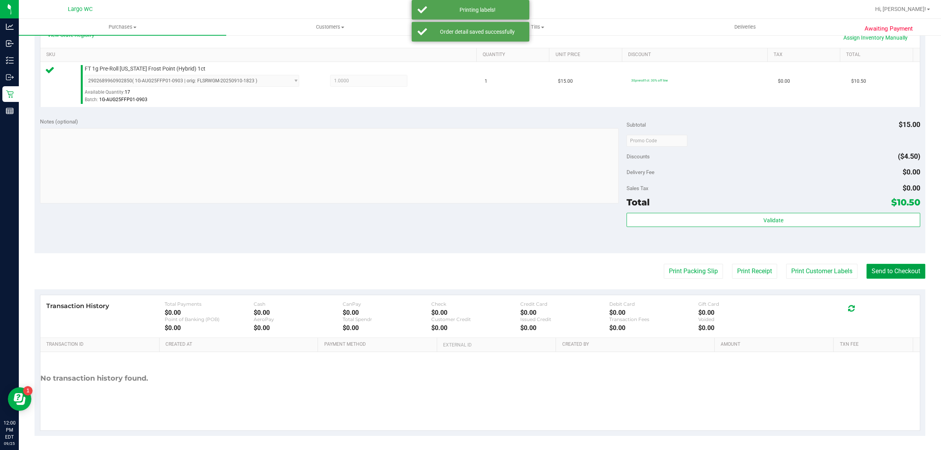
click at [888, 268] on button "Send to Checkout" at bounding box center [895, 271] width 59 height 15
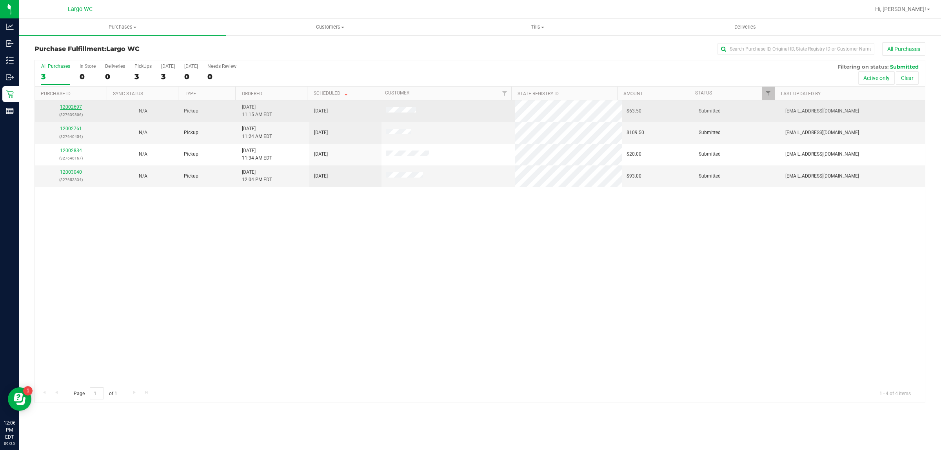
click at [69, 109] on link "12002697" at bounding box center [71, 106] width 22 height 5
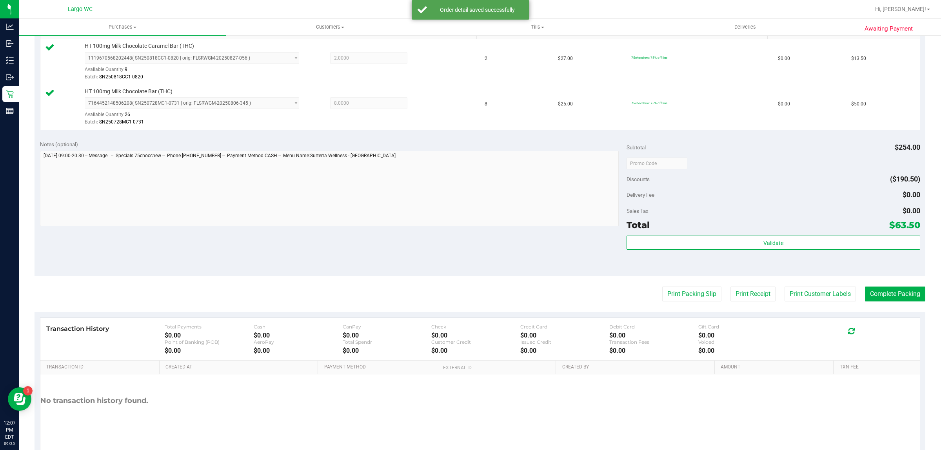
scroll to position [230, 0]
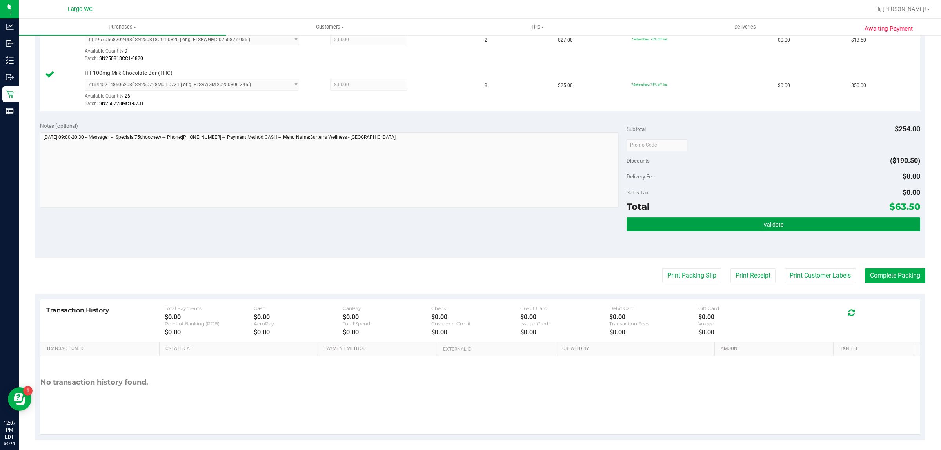
click at [779, 230] on button "Validate" at bounding box center [772, 224] width 293 height 14
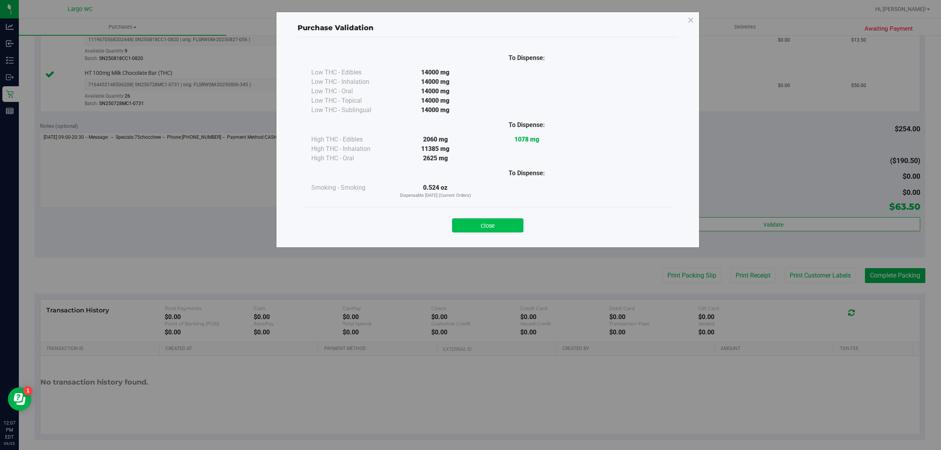
click at [491, 222] on button "Close" at bounding box center [487, 225] width 71 height 14
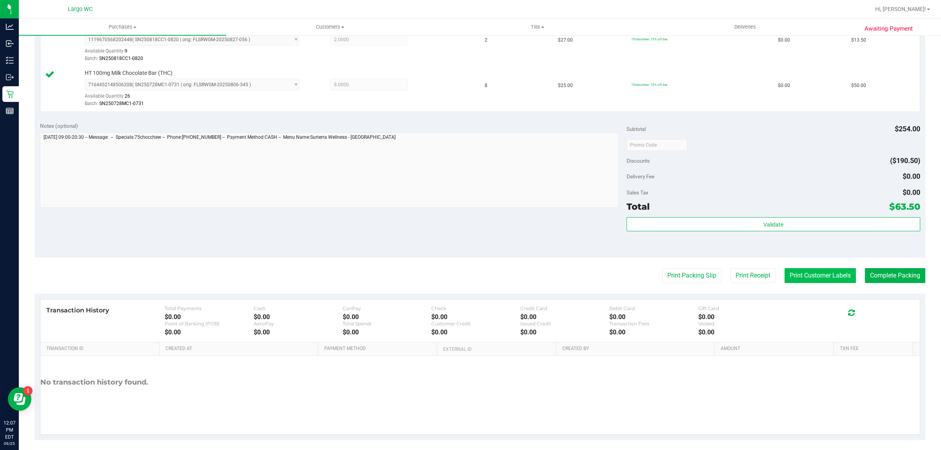
click at [818, 278] on button "Print Customer Labels" at bounding box center [819, 275] width 71 height 15
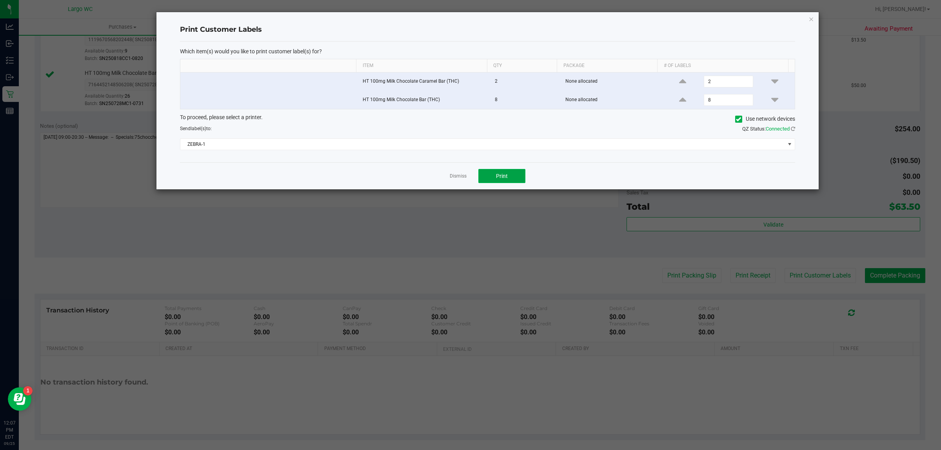
click at [522, 180] on button "Print" at bounding box center [501, 176] width 47 height 14
click at [812, 18] on icon "button" at bounding box center [810, 18] width 5 height 9
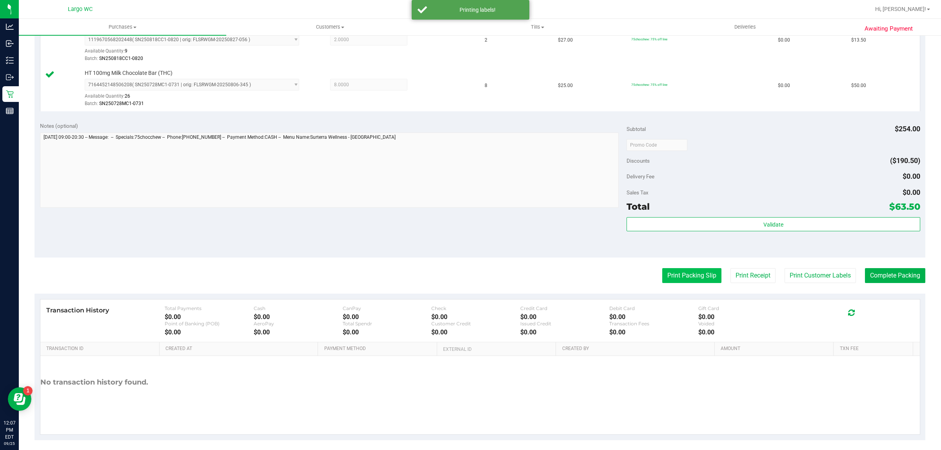
click at [675, 279] on button "Print Packing Slip" at bounding box center [691, 275] width 59 height 15
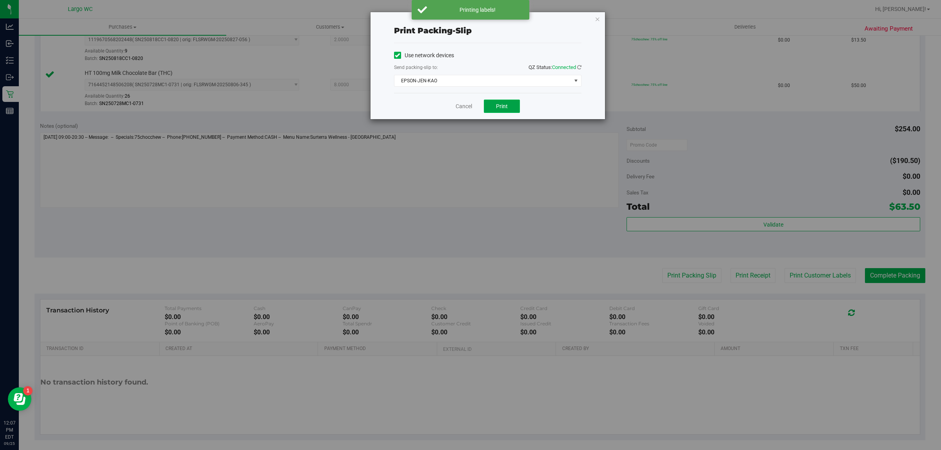
click at [508, 111] on button "Print" at bounding box center [502, 106] width 36 height 13
click at [597, 18] on icon "button" at bounding box center [597, 18] width 5 height 9
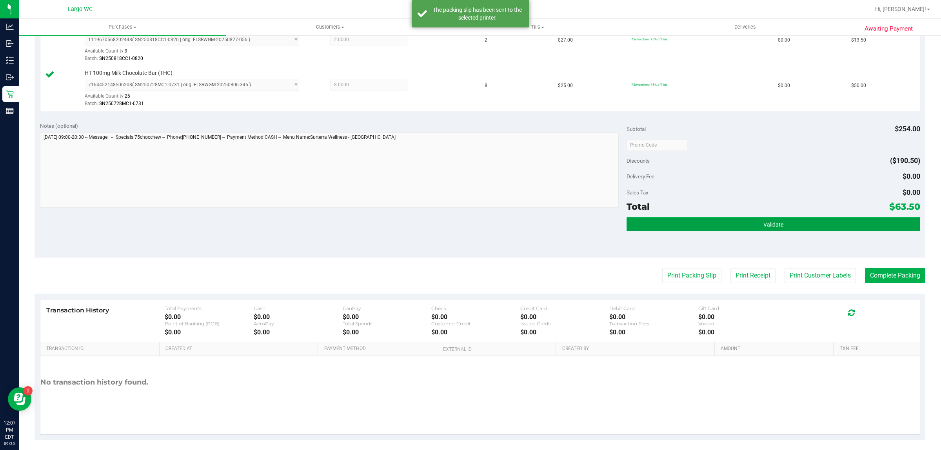
click at [784, 222] on button "Validate" at bounding box center [772, 224] width 293 height 14
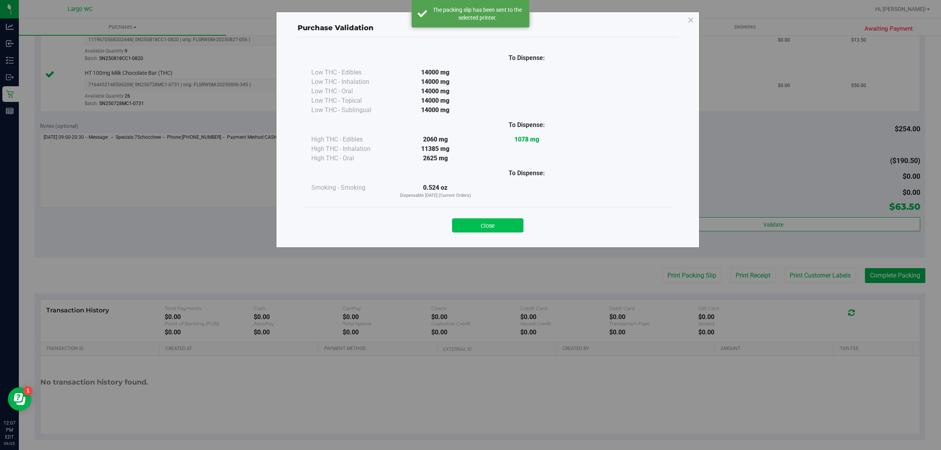
click at [488, 227] on button "Close" at bounding box center [487, 225] width 71 height 14
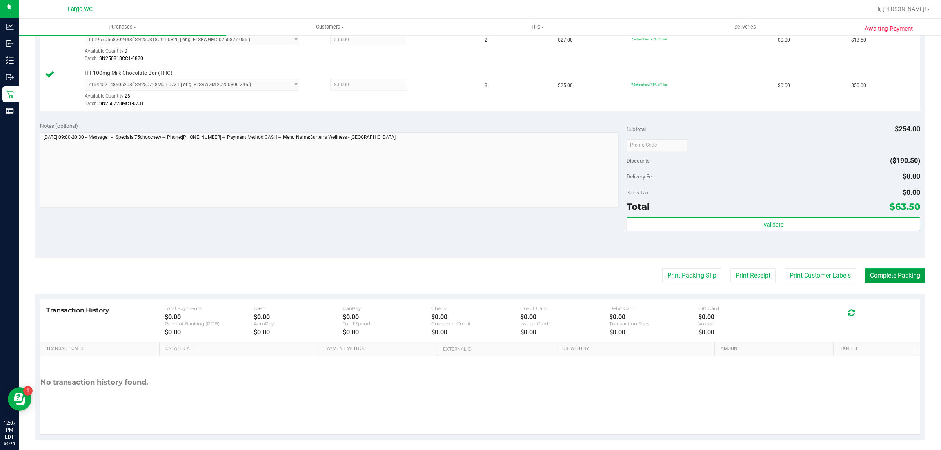
click at [890, 281] on button "Complete Packing" at bounding box center [895, 275] width 60 height 15
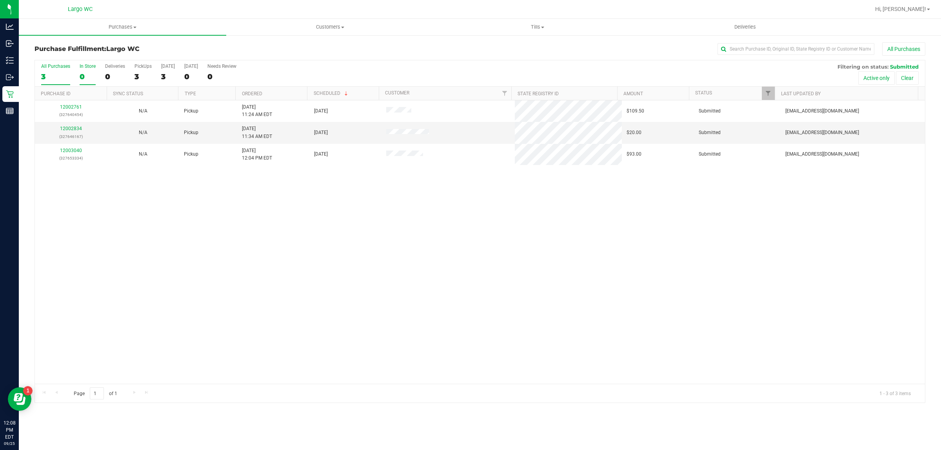
click at [89, 76] on div "0" at bounding box center [88, 76] width 16 height 9
click at [0, 0] on input "In Store 0" at bounding box center [0, 0] width 0 height 0
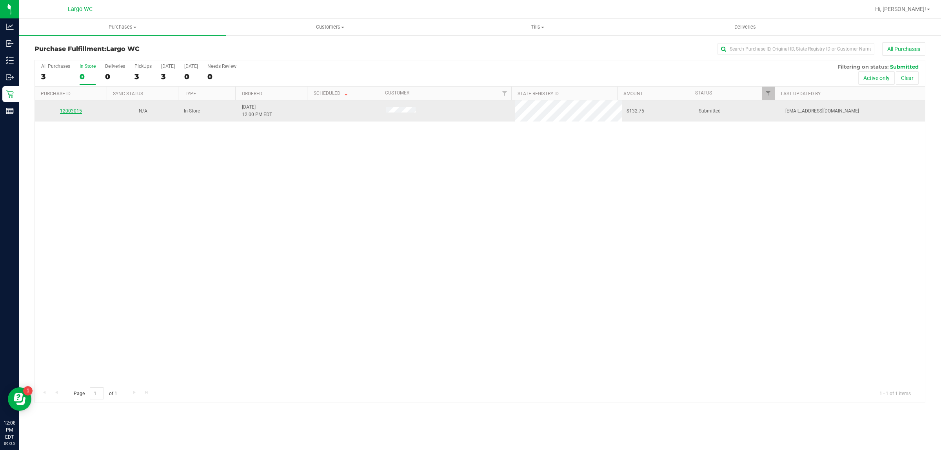
click at [71, 112] on link "12003015" at bounding box center [71, 110] width 22 height 5
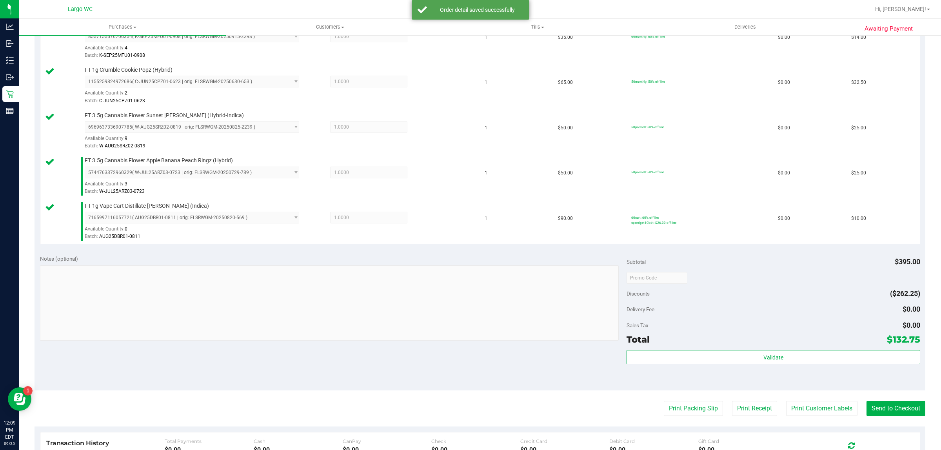
scroll to position [323, 0]
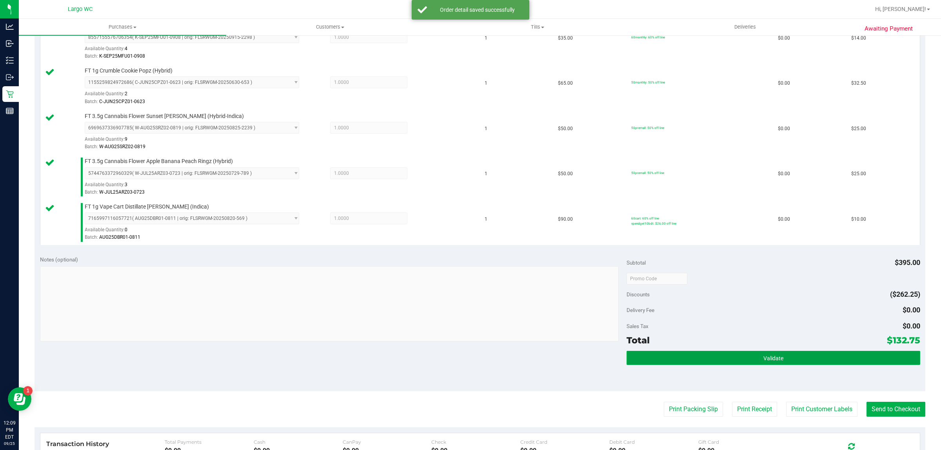
click at [673, 365] on button "Validate" at bounding box center [772, 358] width 293 height 14
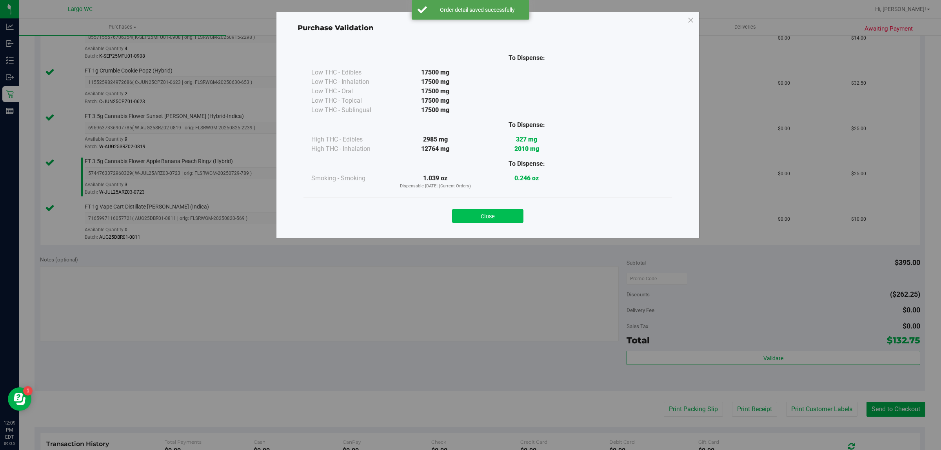
click at [491, 223] on button "Close" at bounding box center [487, 216] width 71 height 14
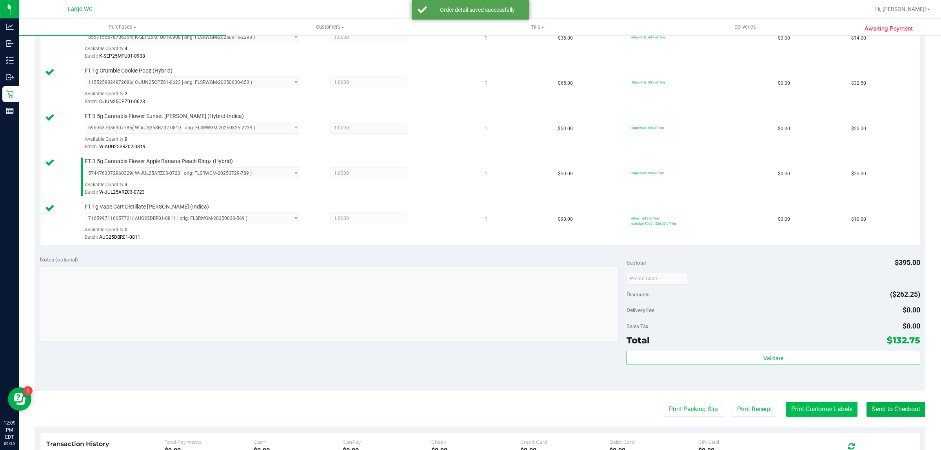
click at [818, 406] on button "Print Customer Labels" at bounding box center [821, 409] width 71 height 15
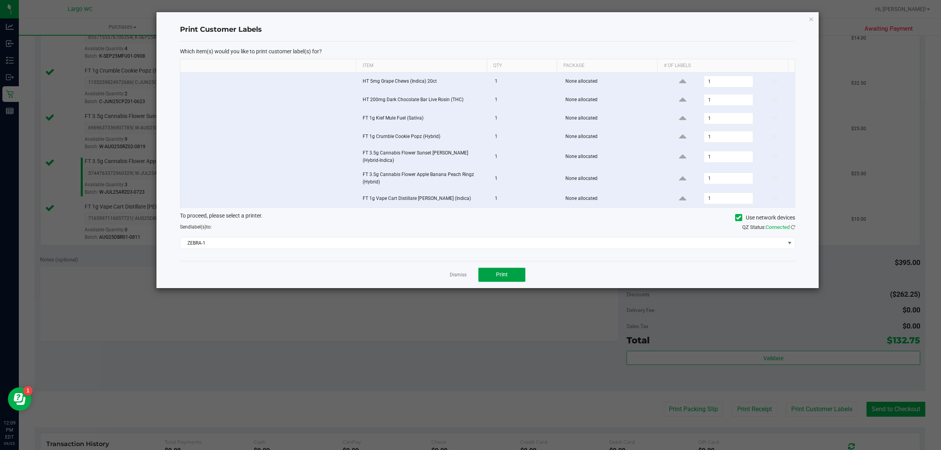
click at [515, 271] on button "Print" at bounding box center [501, 275] width 47 height 14
click at [811, 18] on icon "button" at bounding box center [810, 18] width 5 height 9
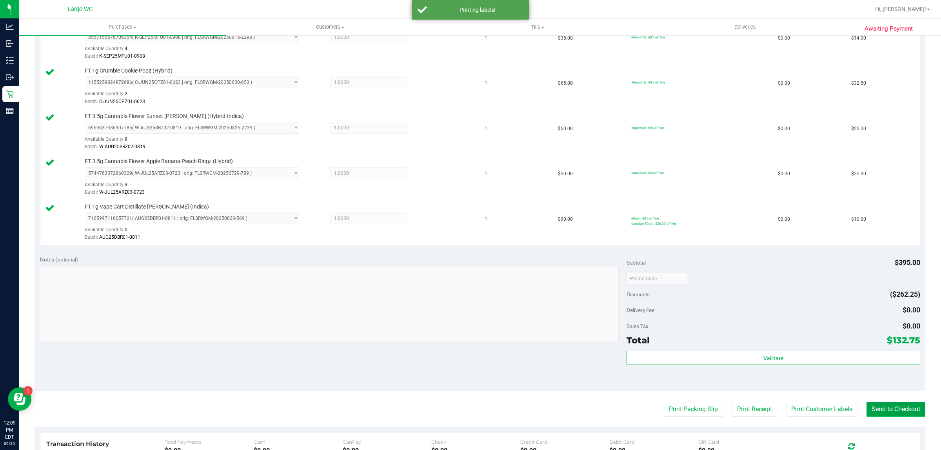
click at [890, 411] on button "Send to Checkout" at bounding box center [895, 409] width 59 height 15
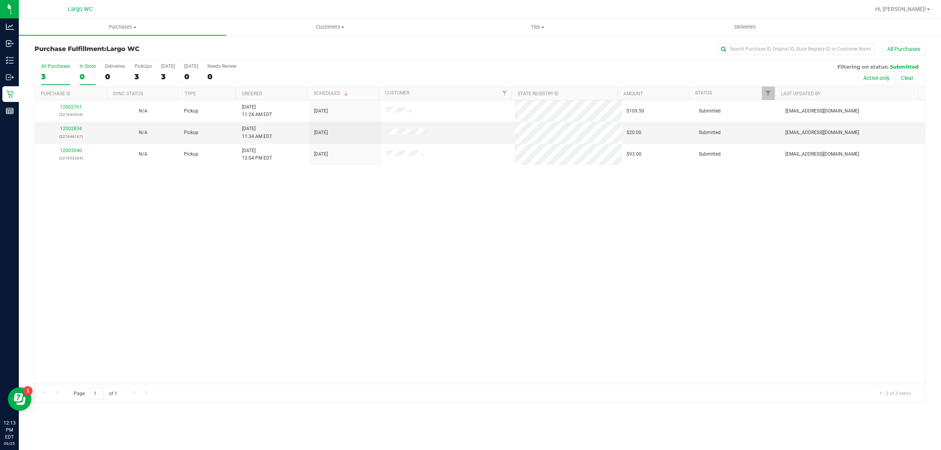
click at [87, 67] on div "In Store" at bounding box center [88, 65] width 16 height 5
click at [0, 0] on input "In Store 0" at bounding box center [0, 0] width 0 height 0
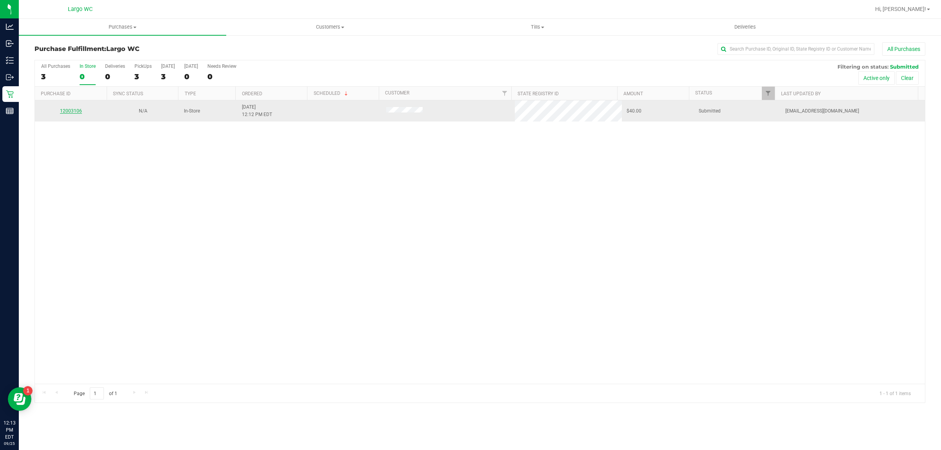
click at [74, 112] on link "12003106" at bounding box center [71, 110] width 22 height 5
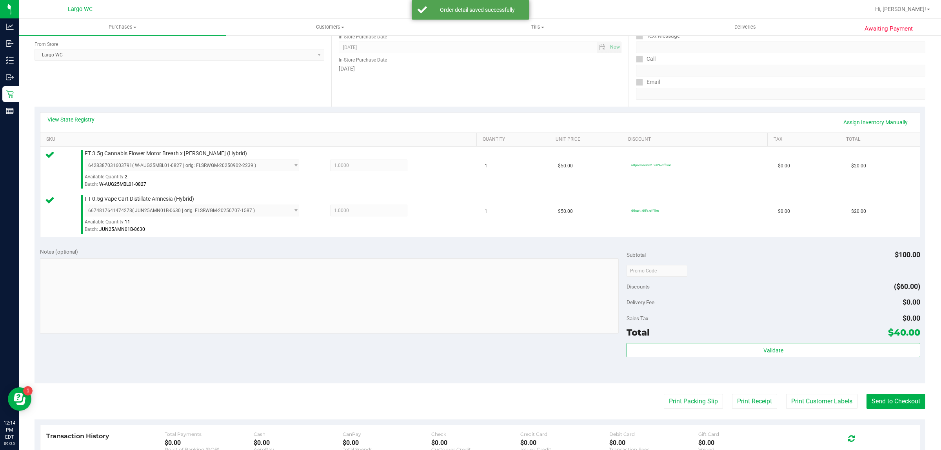
scroll to position [212, 0]
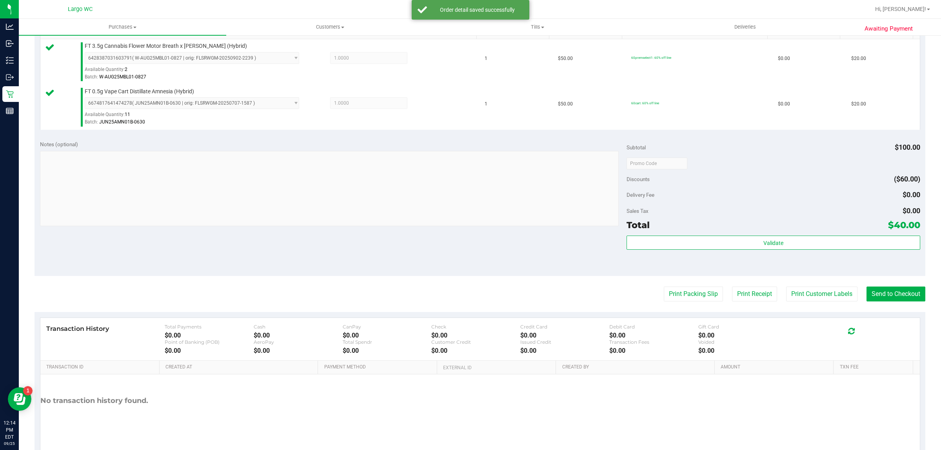
click at [716, 259] on div "Validate" at bounding box center [772, 253] width 293 height 35
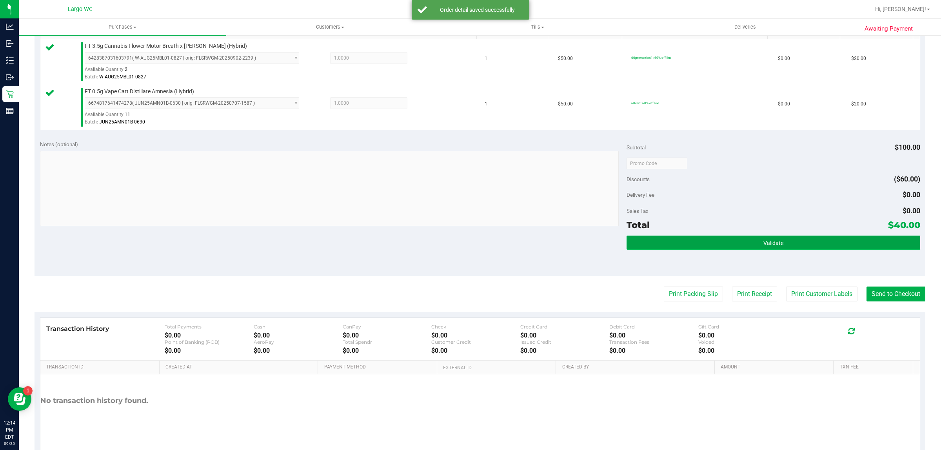
click at [681, 236] on button "Validate" at bounding box center [772, 243] width 293 height 14
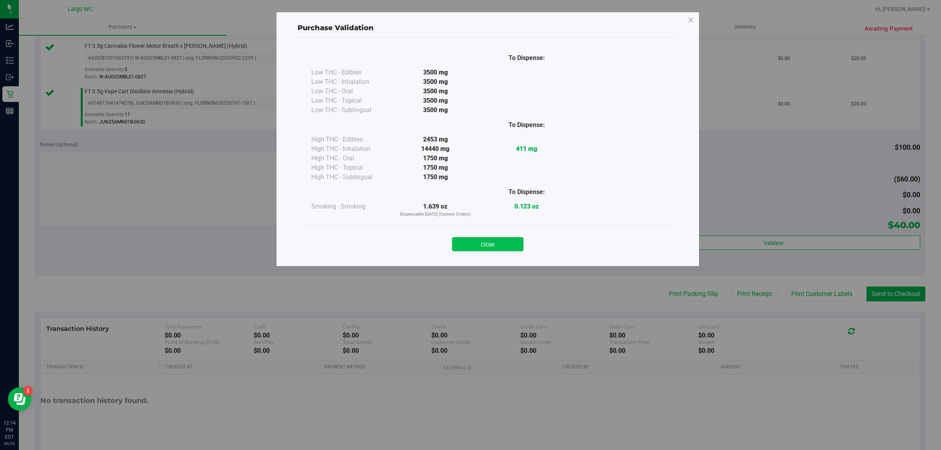
click at [507, 239] on button "Close" at bounding box center [487, 244] width 71 height 14
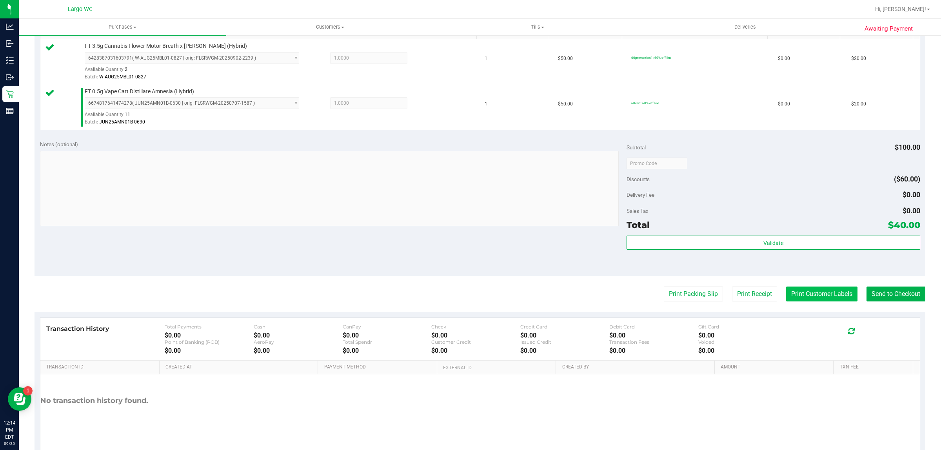
click at [801, 294] on button "Print Customer Labels" at bounding box center [821, 294] width 71 height 15
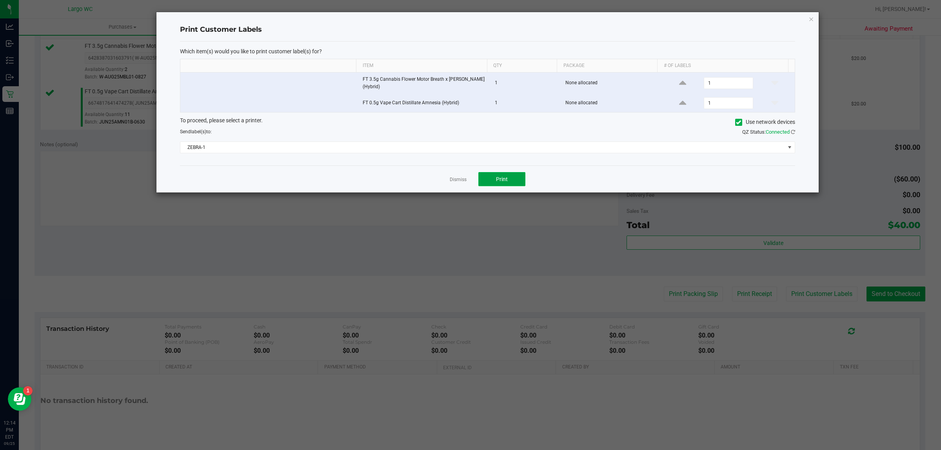
click at [494, 179] on button "Print" at bounding box center [501, 179] width 47 height 14
click at [811, 22] on icon "button" at bounding box center [810, 18] width 5 height 9
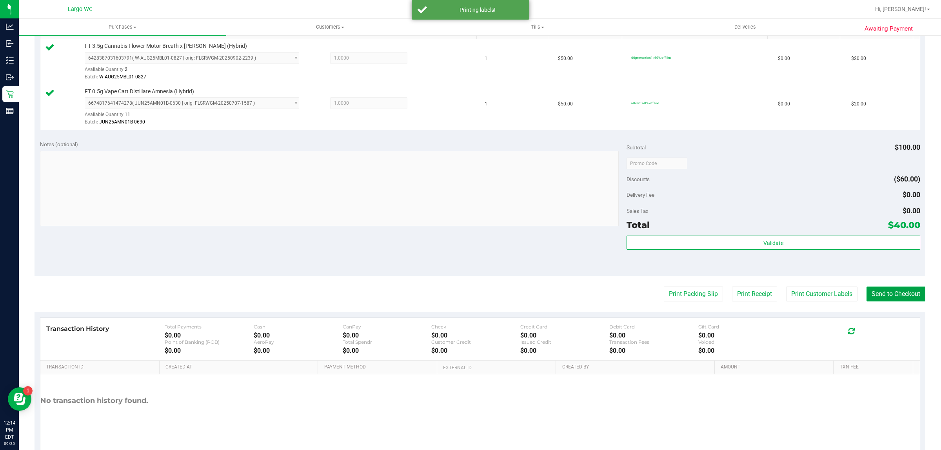
click at [895, 293] on button "Send to Checkout" at bounding box center [895, 294] width 59 height 15
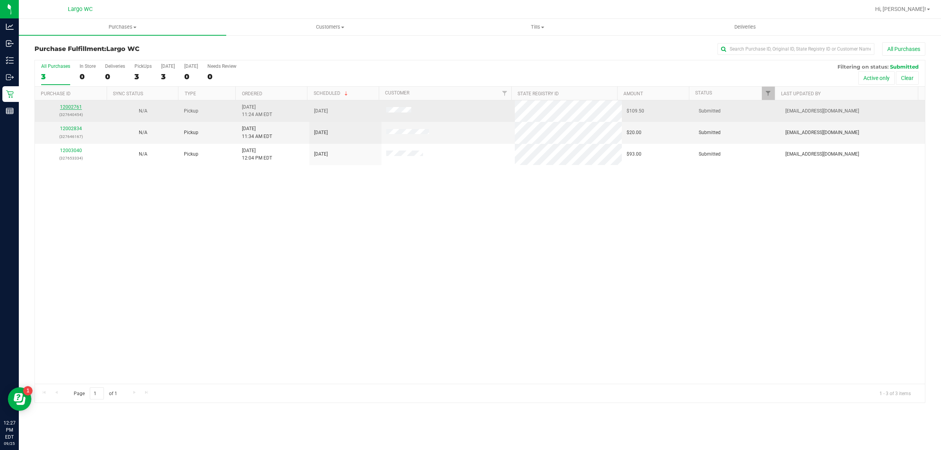
click at [70, 107] on link "12002761" at bounding box center [71, 106] width 22 height 5
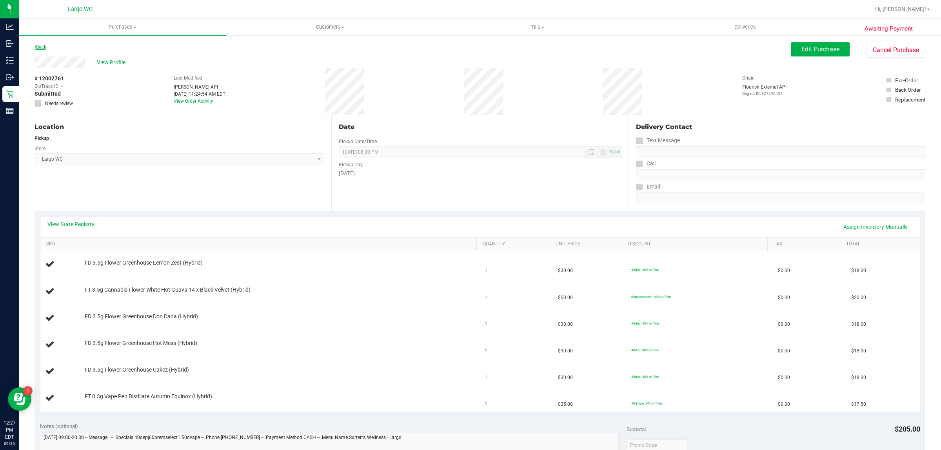
click at [42, 47] on link "Back" at bounding box center [40, 46] width 12 height 5
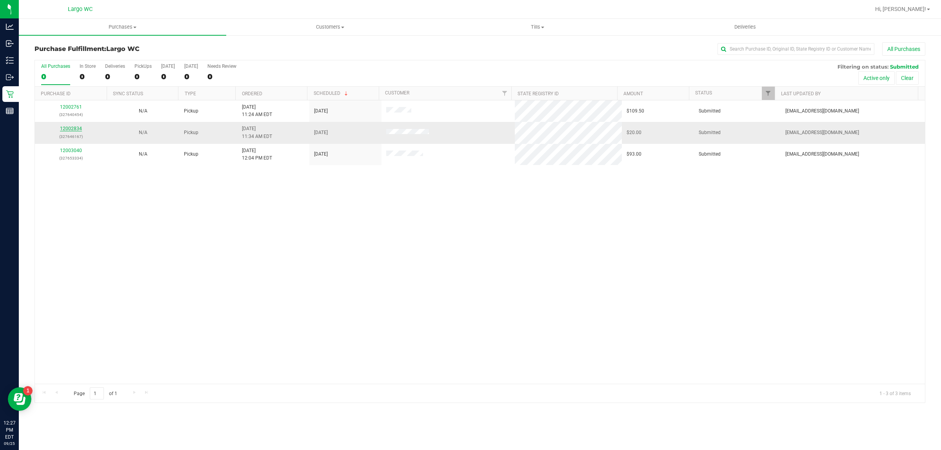
click at [67, 130] on link "12002834" at bounding box center [71, 128] width 22 height 5
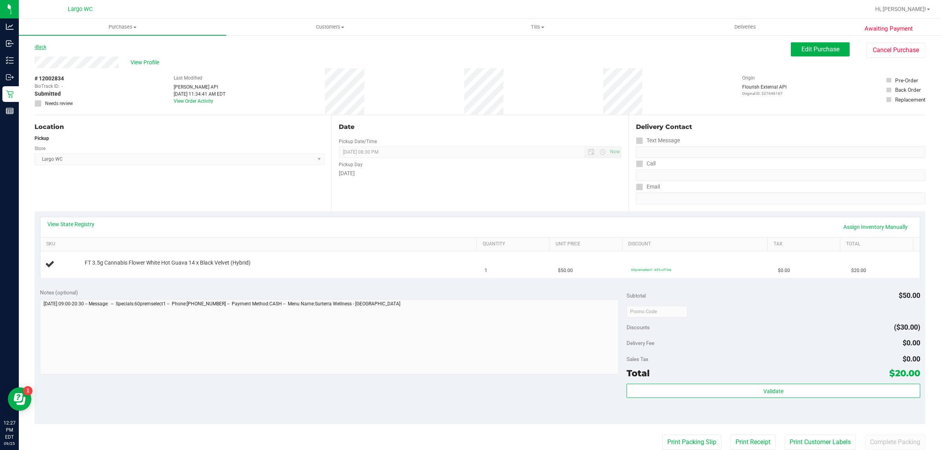
click at [42, 44] on link "Back" at bounding box center [40, 46] width 12 height 5
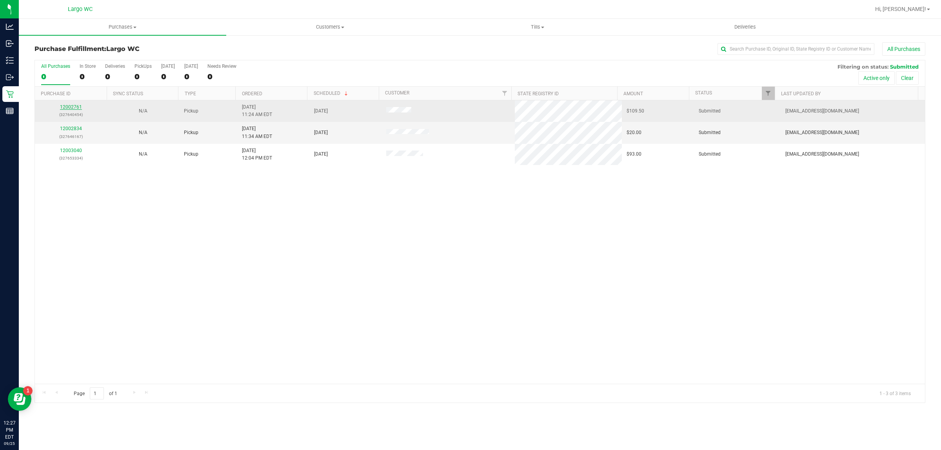
click at [74, 108] on link "12002761" at bounding box center [71, 106] width 22 height 5
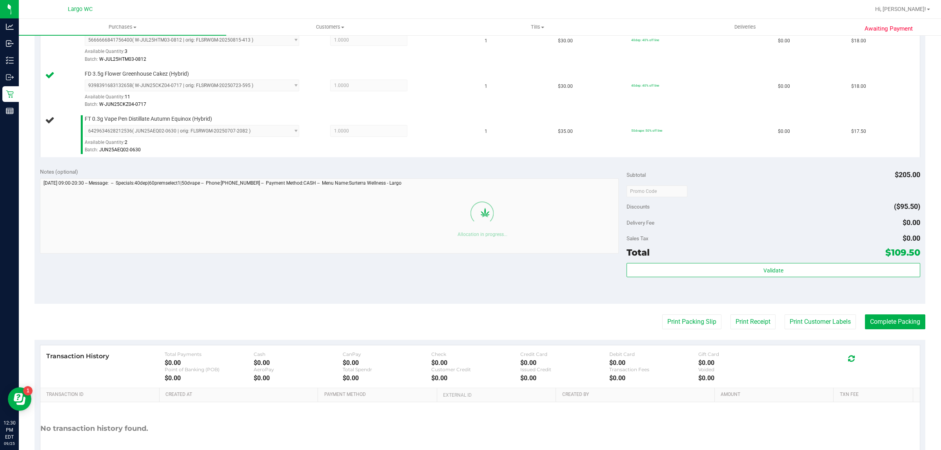
scroll to position [364, 0]
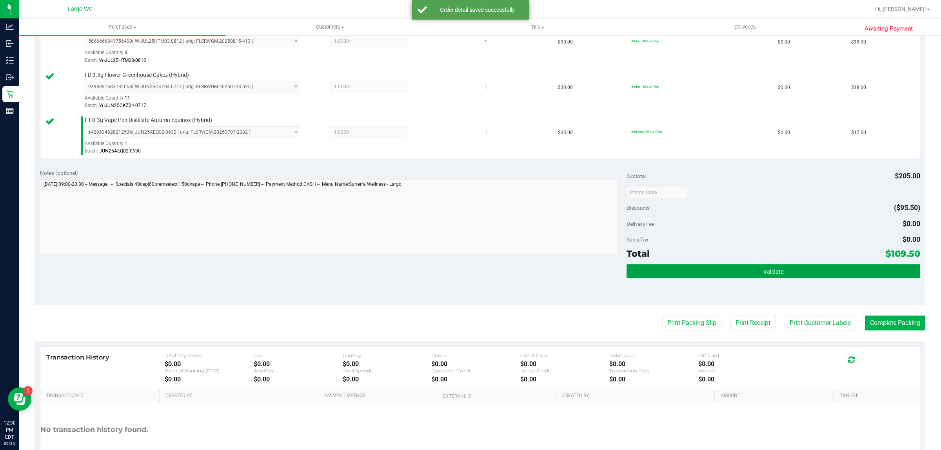
click at [674, 271] on button "Validate" at bounding box center [772, 271] width 293 height 14
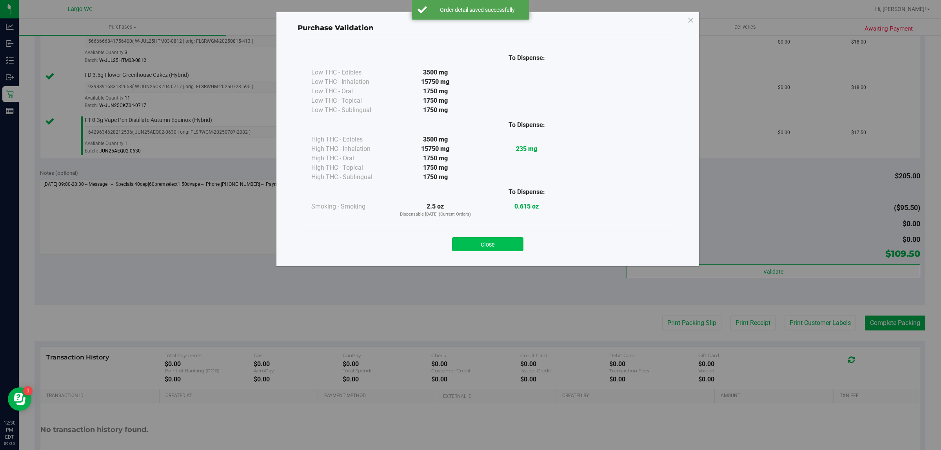
click at [496, 241] on button "Close" at bounding box center [487, 244] width 71 height 14
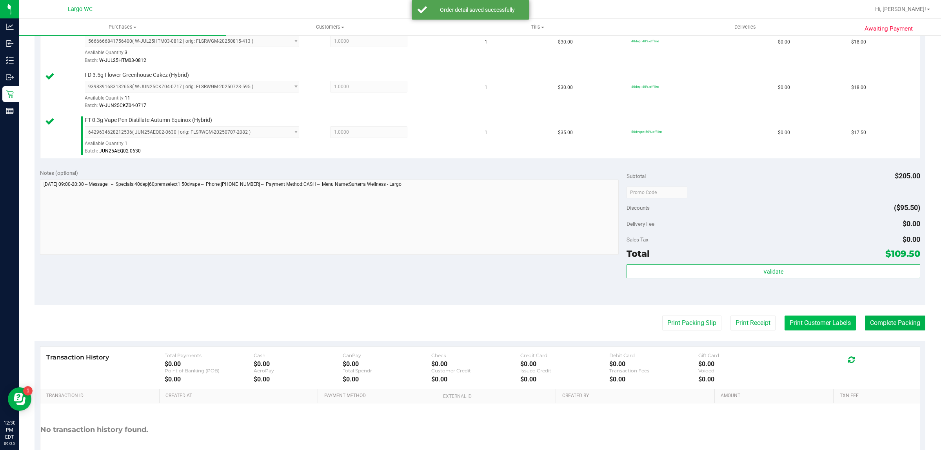
click at [809, 317] on button "Print Customer Labels" at bounding box center [819, 323] width 71 height 15
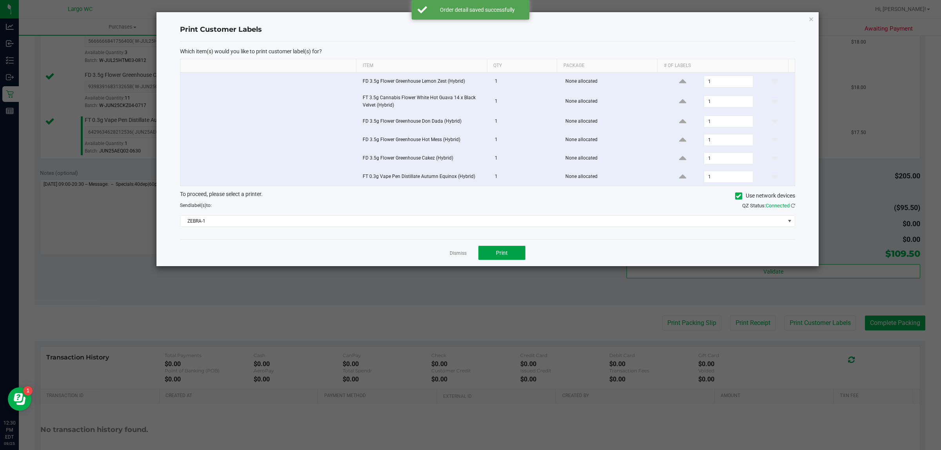
click at [496, 251] on span "Print" at bounding box center [502, 253] width 12 height 6
click at [811, 18] on icon "button" at bounding box center [810, 18] width 5 height 9
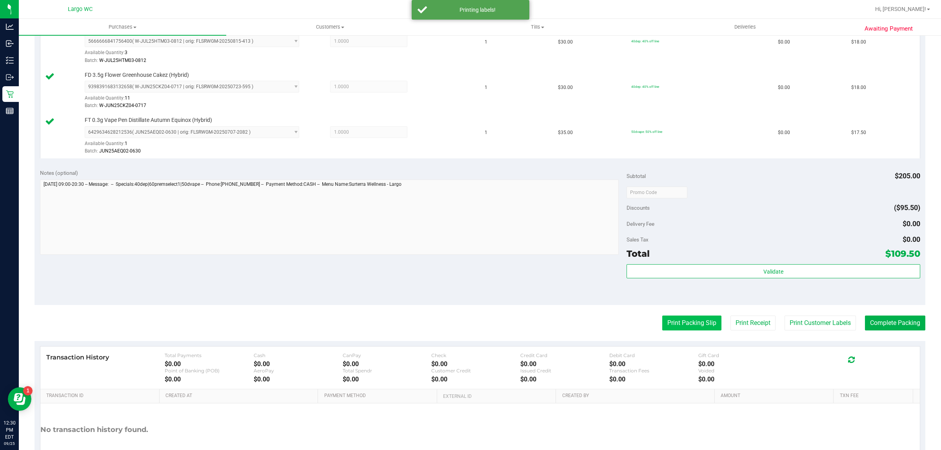
click at [685, 317] on button "Print Packing Slip" at bounding box center [691, 323] width 59 height 15
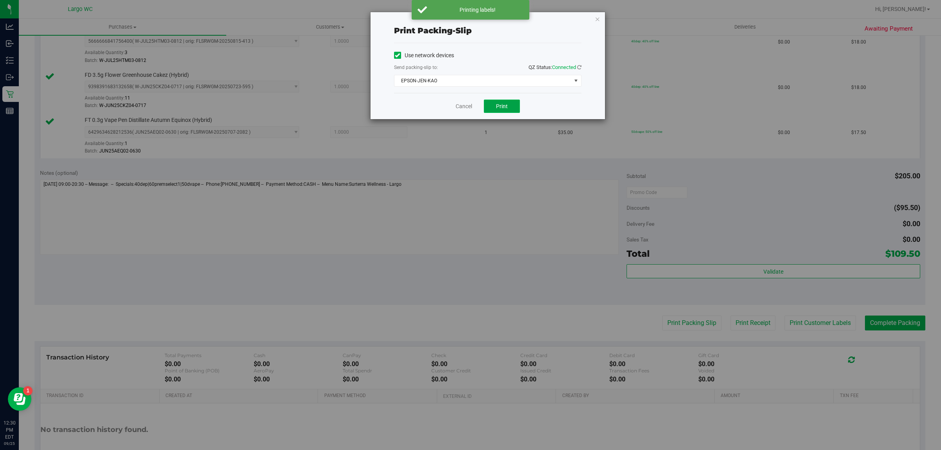
click at [506, 107] on span "Print" at bounding box center [502, 106] width 12 height 6
click at [598, 18] on icon "button" at bounding box center [597, 18] width 5 height 9
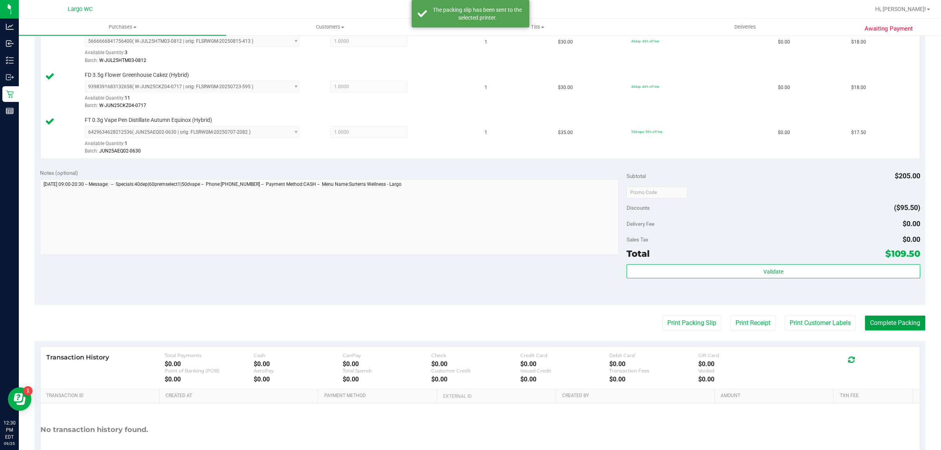
click at [892, 317] on button "Complete Packing" at bounding box center [895, 323] width 60 height 15
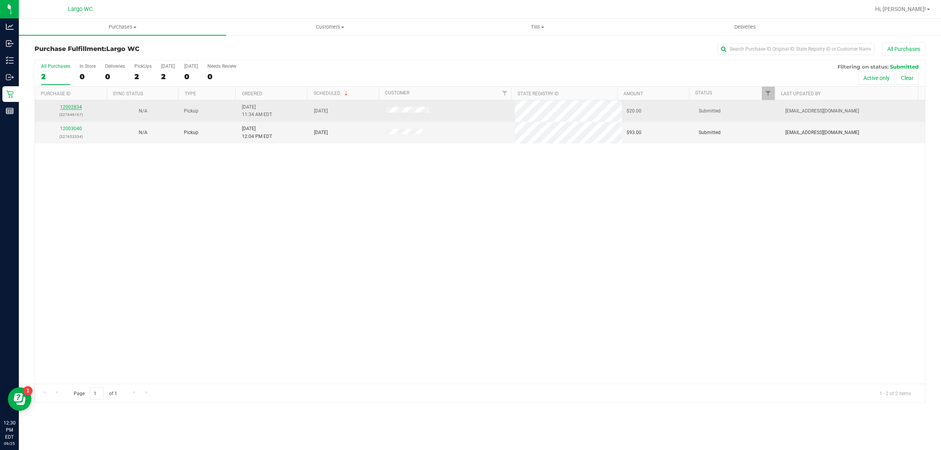
click at [65, 109] on link "12002834" at bounding box center [71, 106] width 22 height 5
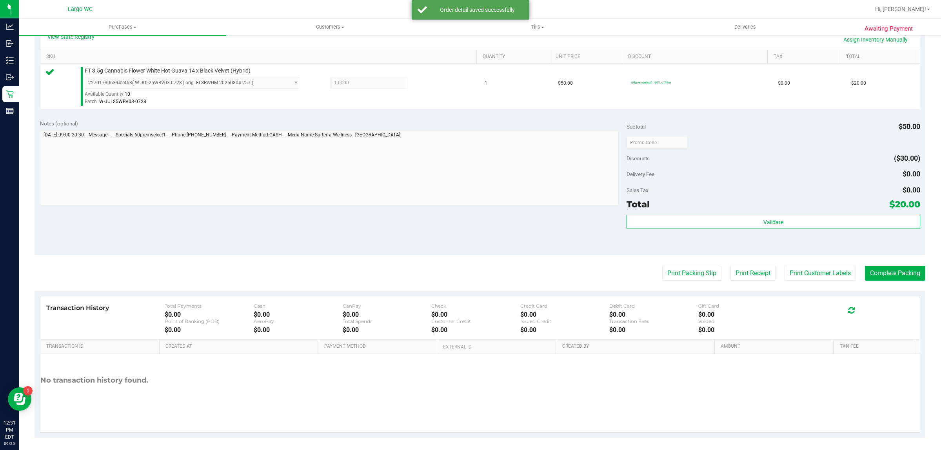
scroll to position [188, 0]
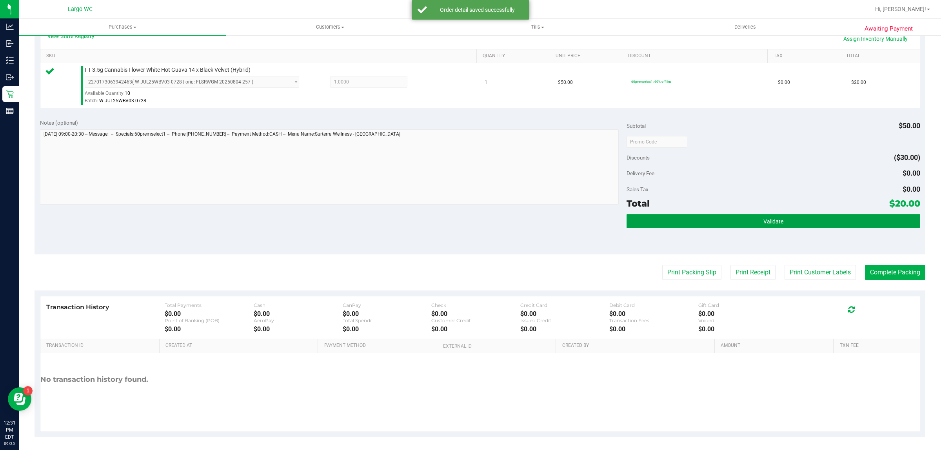
click at [690, 226] on button "Validate" at bounding box center [772, 221] width 293 height 14
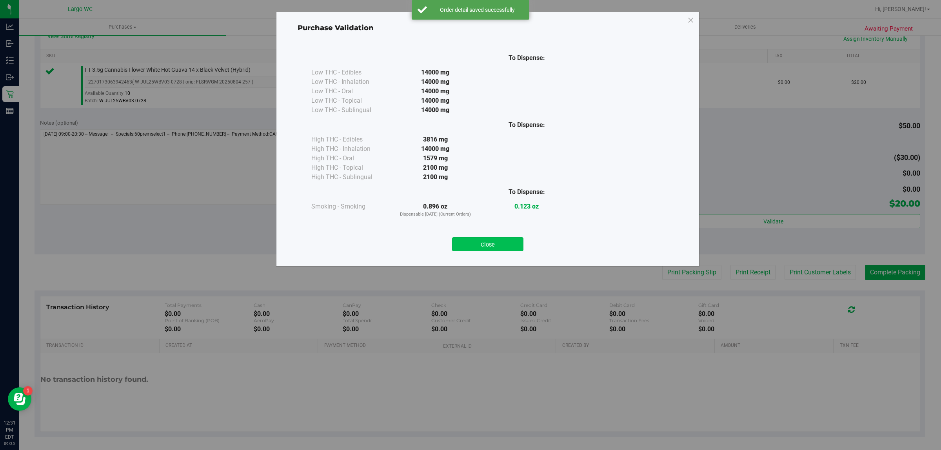
click at [493, 238] on button "Close" at bounding box center [487, 244] width 71 height 14
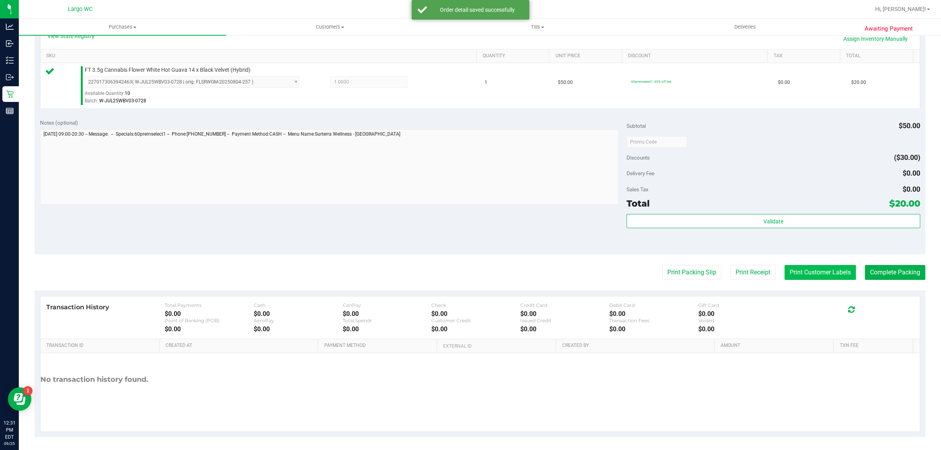
click at [800, 272] on button "Print Customer Labels" at bounding box center [819, 272] width 71 height 15
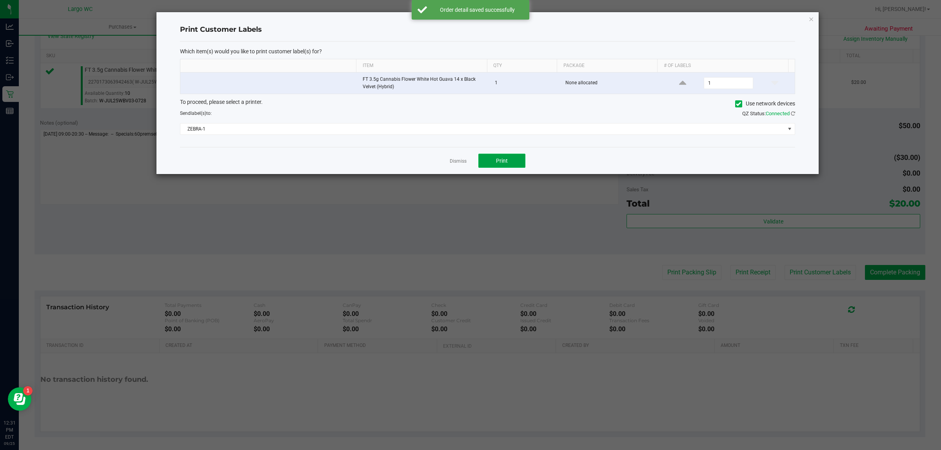
click at [507, 156] on button "Print" at bounding box center [501, 161] width 47 height 14
click at [811, 22] on icon "button" at bounding box center [810, 18] width 5 height 9
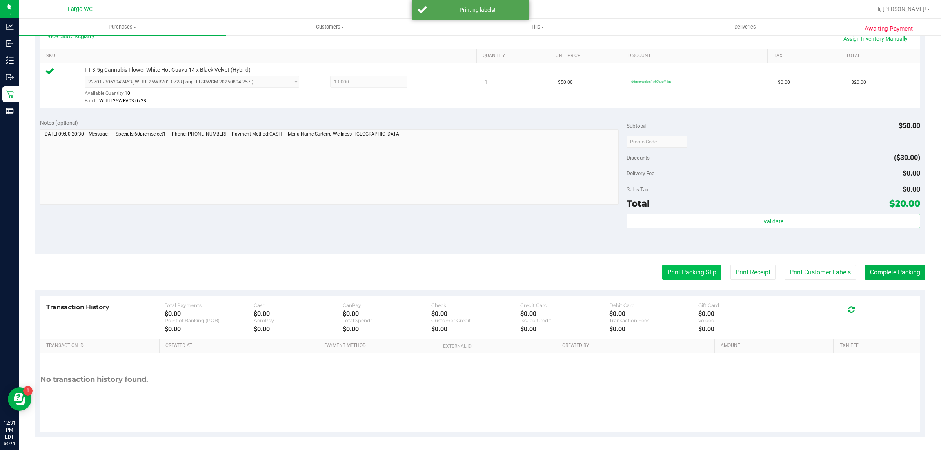
click at [665, 274] on button "Print Packing Slip" at bounding box center [691, 272] width 59 height 15
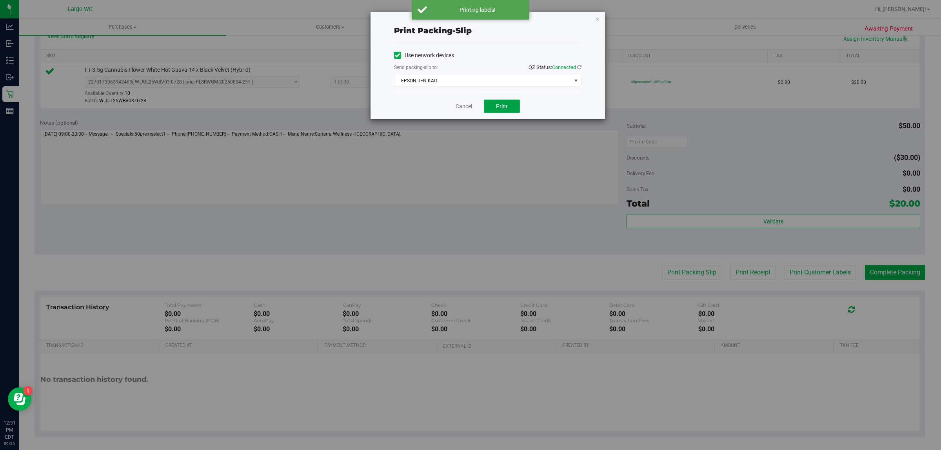
click at [511, 111] on button "Print" at bounding box center [502, 106] width 36 height 13
click at [598, 16] on icon "button" at bounding box center [597, 18] width 5 height 9
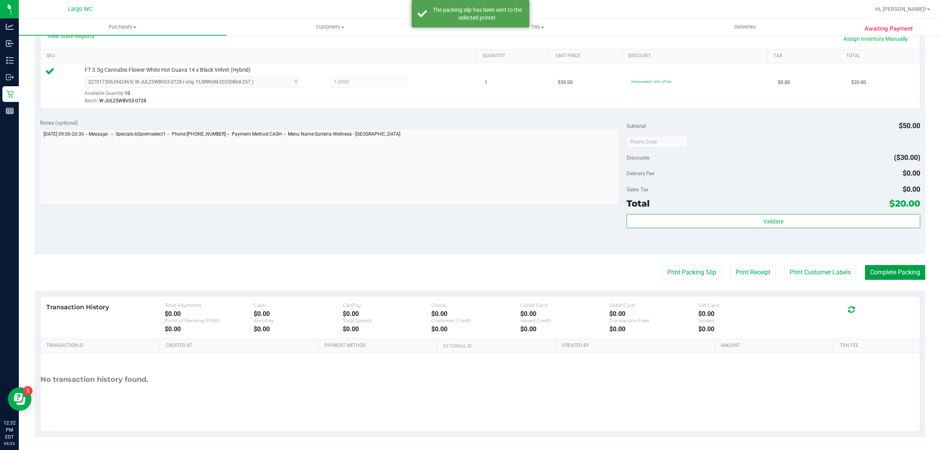
click at [889, 272] on button "Complete Packing" at bounding box center [895, 272] width 60 height 15
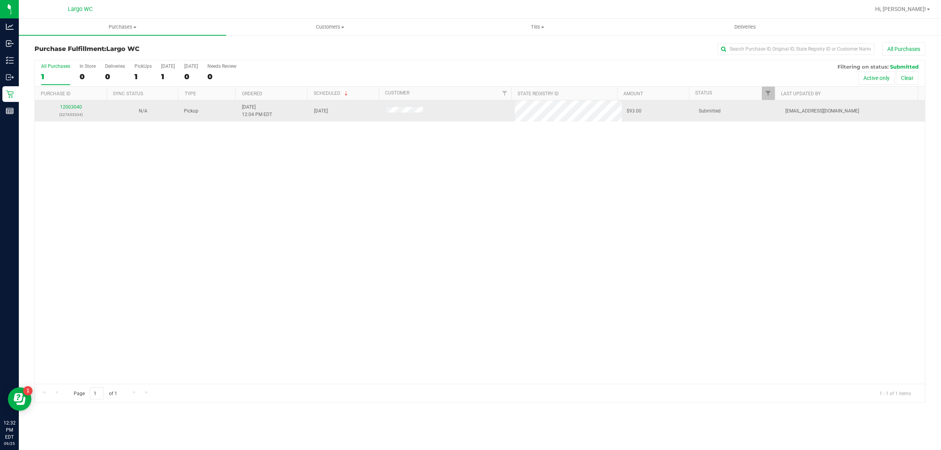
click at [71, 105] on div "12003040 (327653334)" at bounding box center [71, 110] width 63 height 15
click at [75, 109] on link "12003040" at bounding box center [71, 106] width 22 height 5
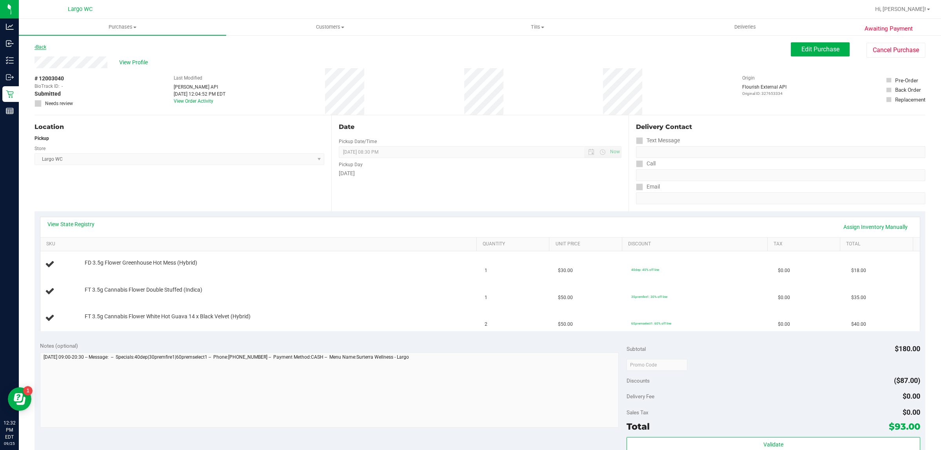
click at [42, 48] on link "Back" at bounding box center [40, 46] width 12 height 5
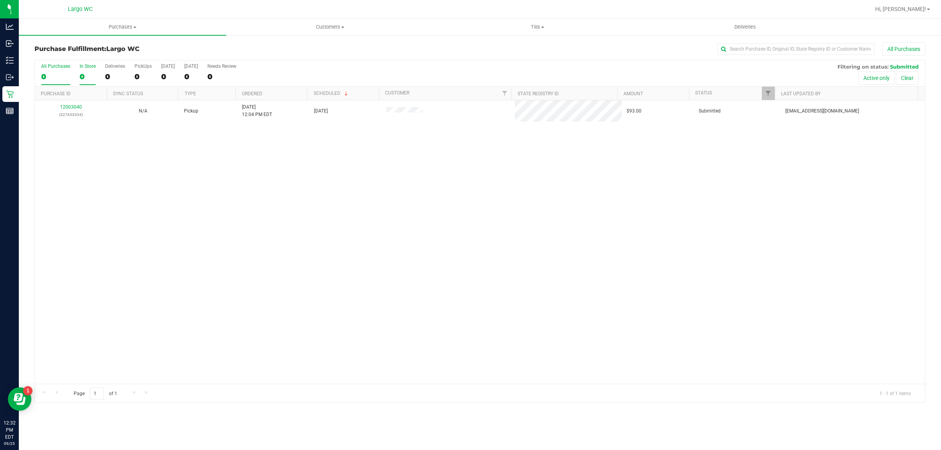
click at [94, 76] on div "0" at bounding box center [88, 76] width 16 height 9
click at [0, 0] on input "In Store 0" at bounding box center [0, 0] width 0 height 0
click at [49, 77] on div "1" at bounding box center [55, 76] width 29 height 9
click at [0, 0] on input "All Purchases 1" at bounding box center [0, 0] width 0 height 0
click at [131, 24] on span "Purchases" at bounding box center [122, 27] width 207 height 7
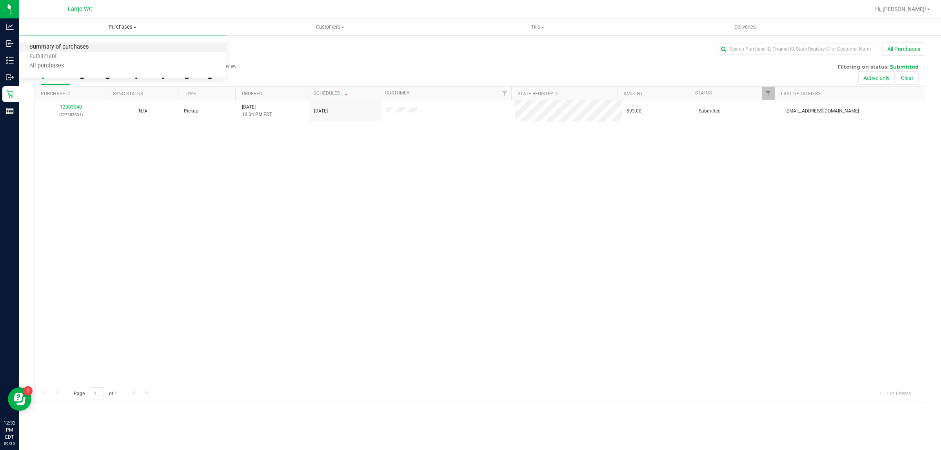
click at [96, 47] on span "Summary of purchases" at bounding box center [59, 47] width 80 height 7
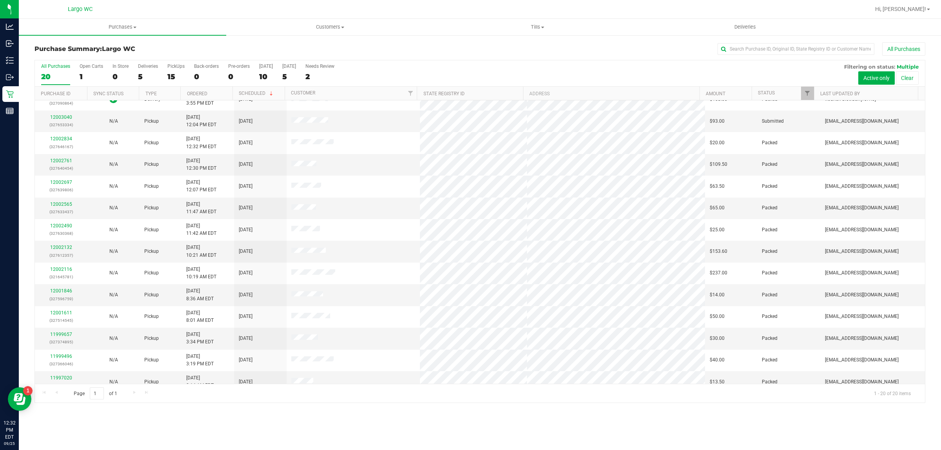
scroll to position [99, 0]
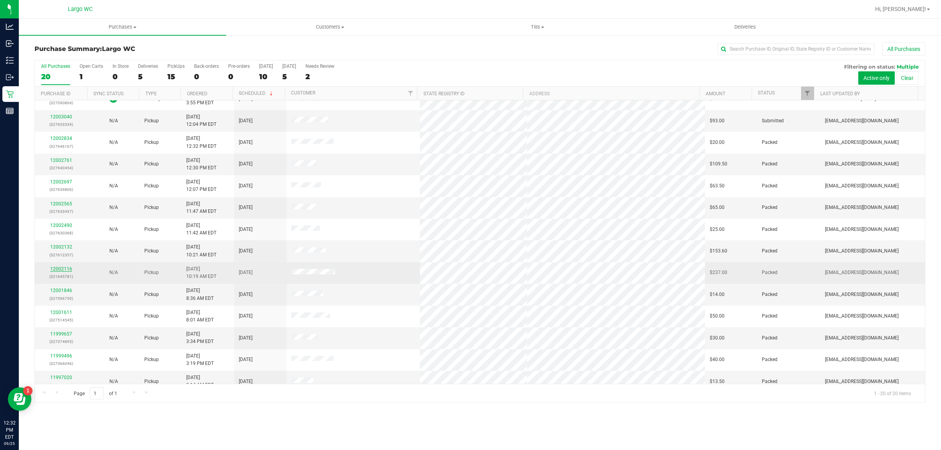
click at [62, 270] on link "12002116" at bounding box center [61, 268] width 22 height 5
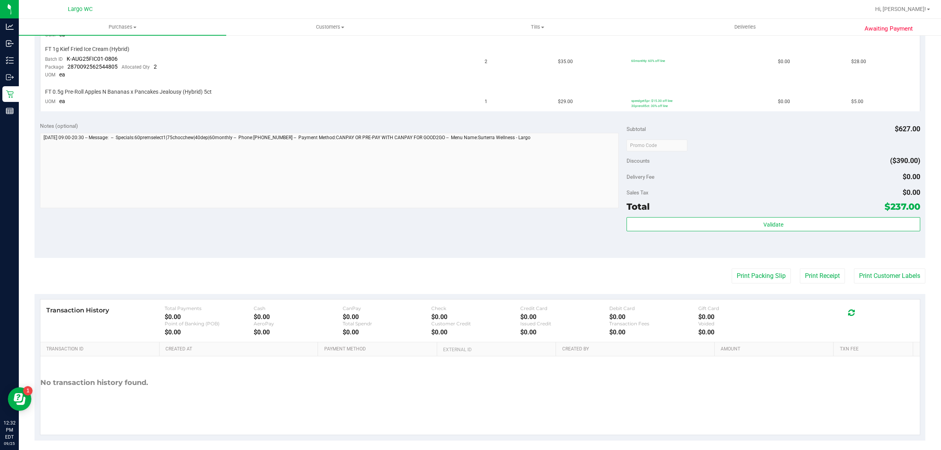
scroll to position [370, 0]
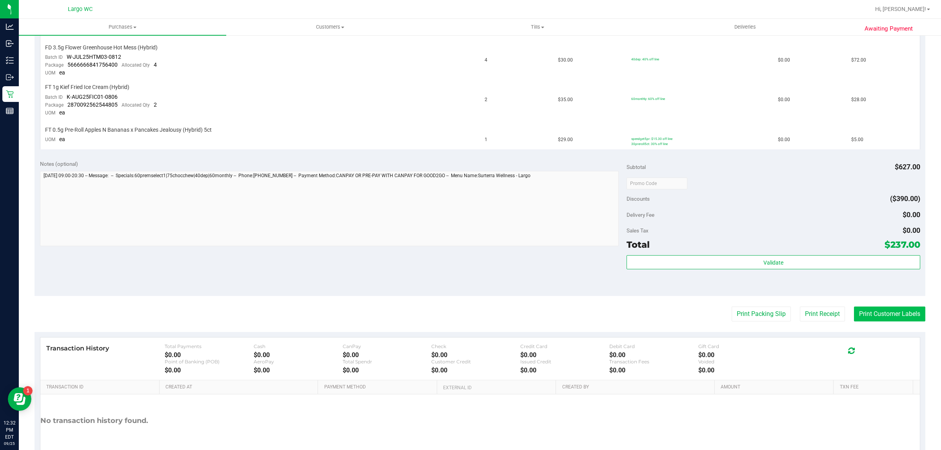
click at [879, 308] on button "Print Customer Labels" at bounding box center [889, 313] width 71 height 15
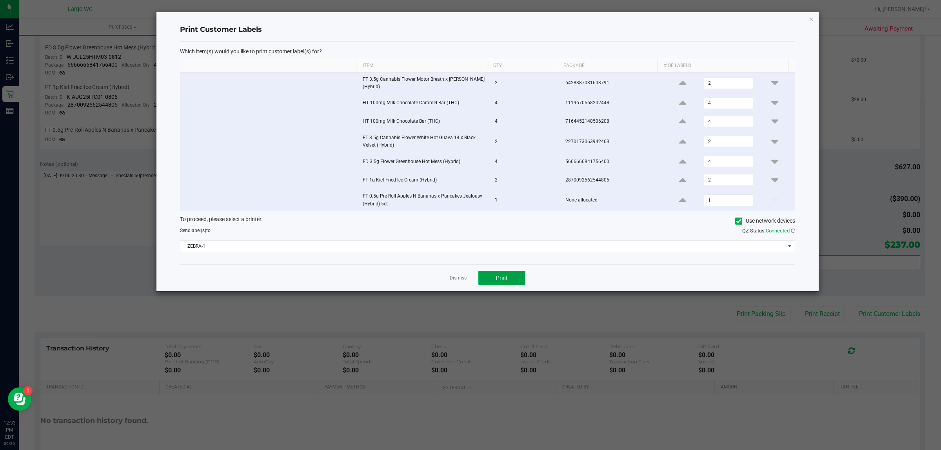
click at [490, 277] on button "Print" at bounding box center [501, 278] width 47 height 14
click at [809, 18] on icon "button" at bounding box center [810, 18] width 5 height 9
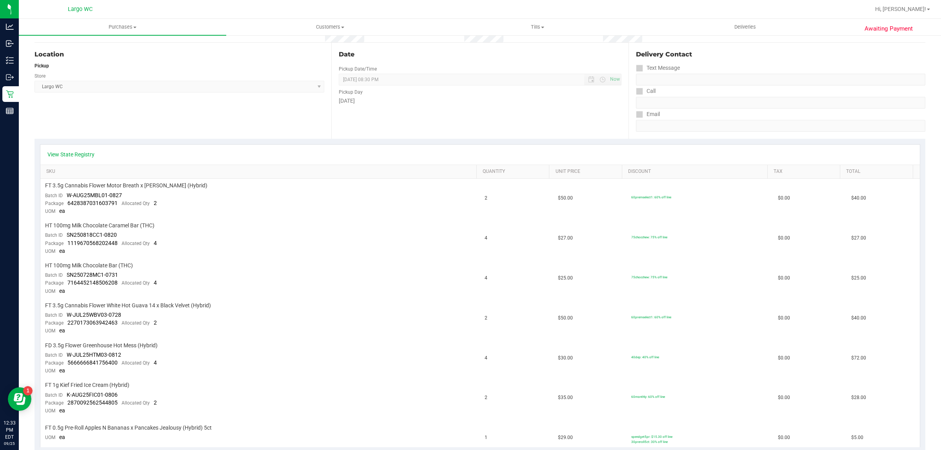
scroll to position [69, 0]
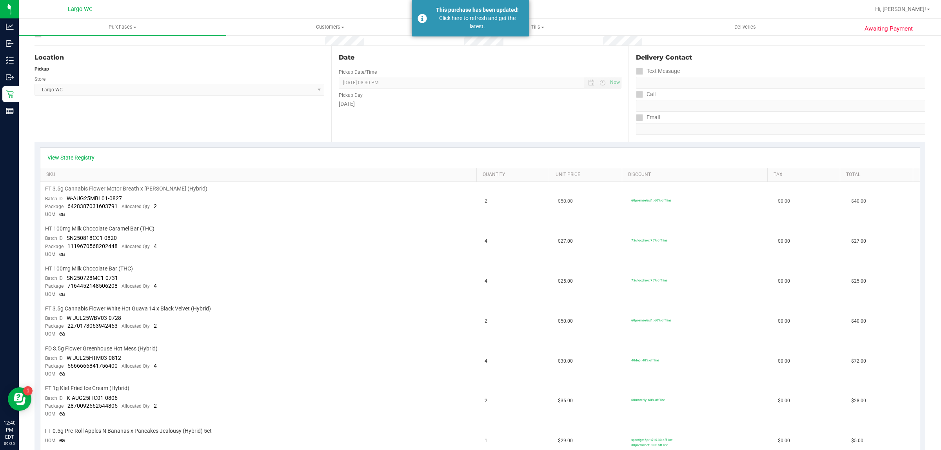
click at [109, 220] on td "FT 3.5g Cannabis Flower Motor Breath x [PERSON_NAME] (Hybrid) Batch ID W-AUG25M…" at bounding box center [260, 202] width 440 height 40
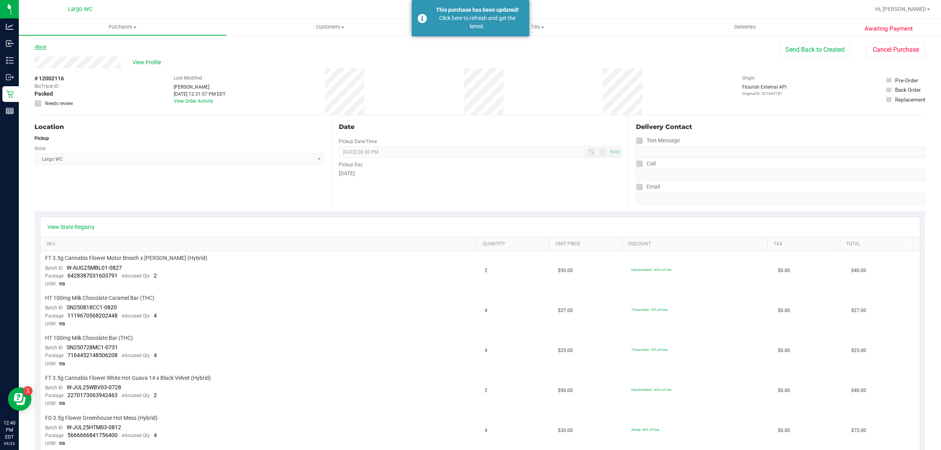
click at [46, 45] on link "Back" at bounding box center [40, 46] width 12 height 5
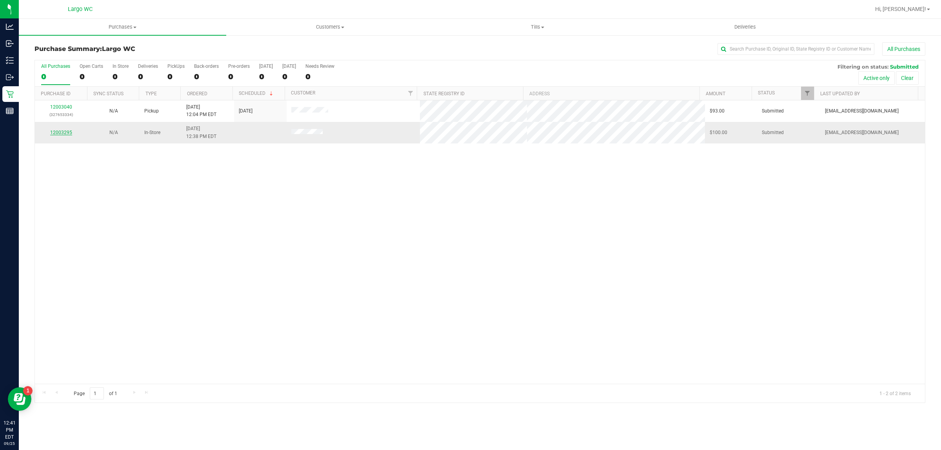
click at [69, 134] on link "12003295" at bounding box center [61, 132] width 22 height 5
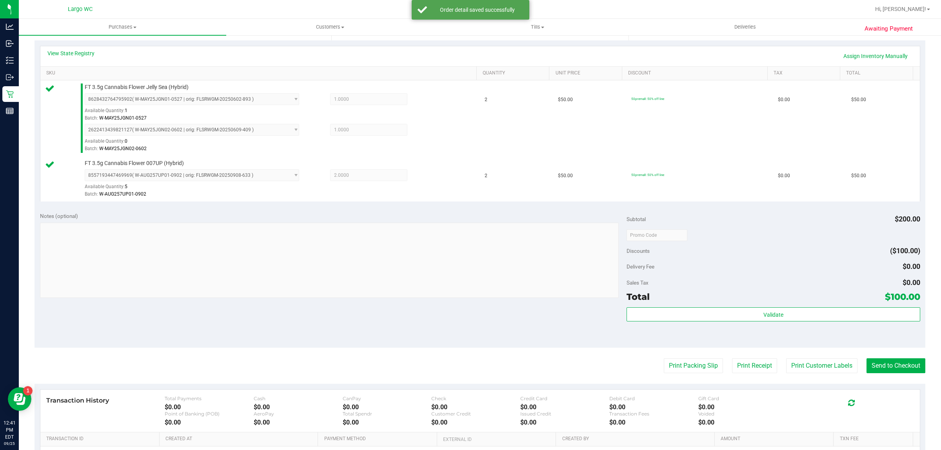
scroll to position [216, 0]
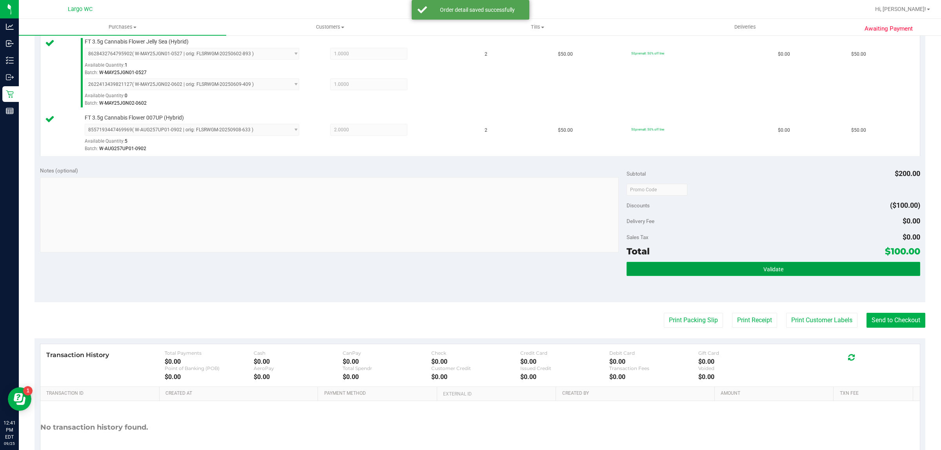
click at [717, 274] on button "Validate" at bounding box center [772, 269] width 293 height 14
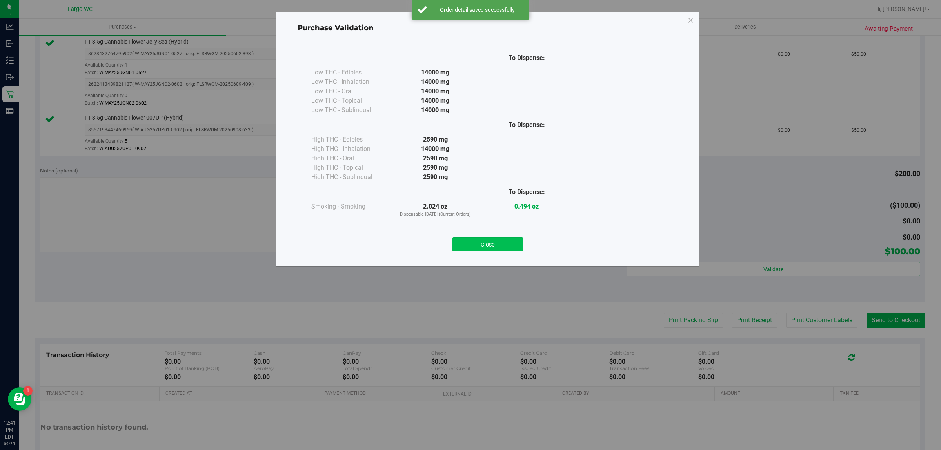
click at [504, 244] on button "Close" at bounding box center [487, 244] width 71 height 14
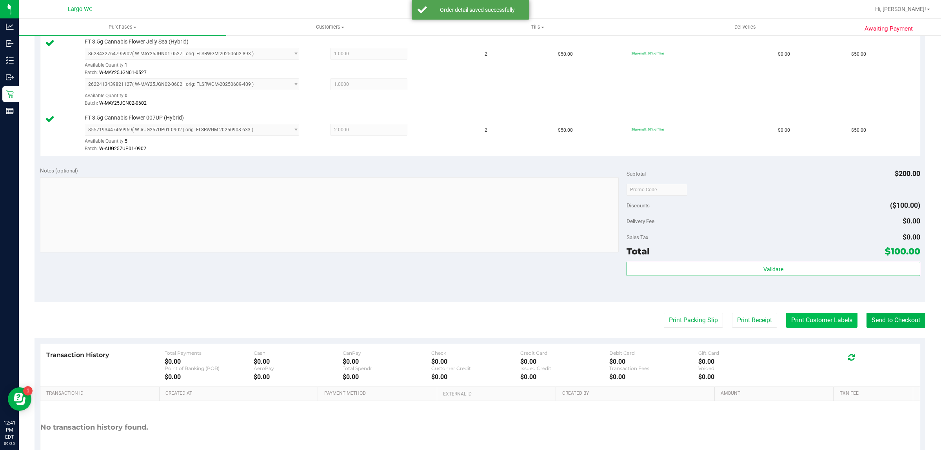
click at [810, 320] on button "Print Customer Labels" at bounding box center [821, 320] width 71 height 15
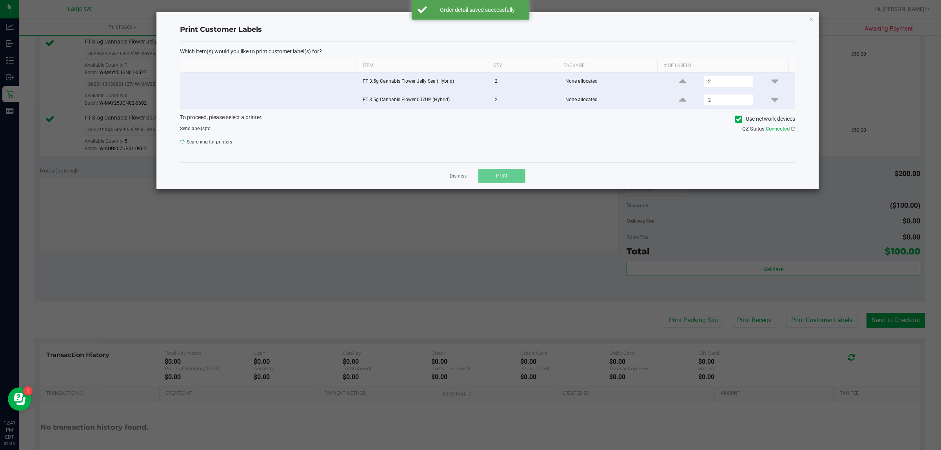
click at [501, 181] on button "Print" at bounding box center [501, 176] width 47 height 14
click at [811, 22] on icon "button" at bounding box center [810, 18] width 5 height 9
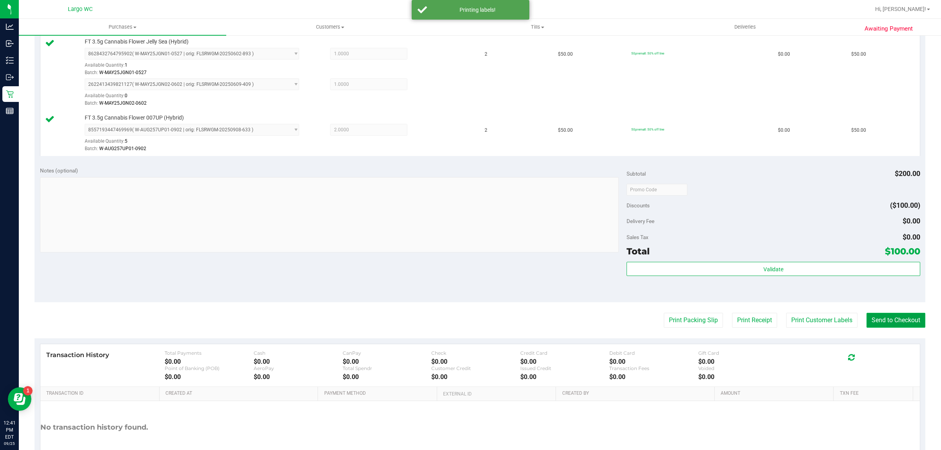
click at [890, 322] on button "Send to Checkout" at bounding box center [895, 320] width 59 height 15
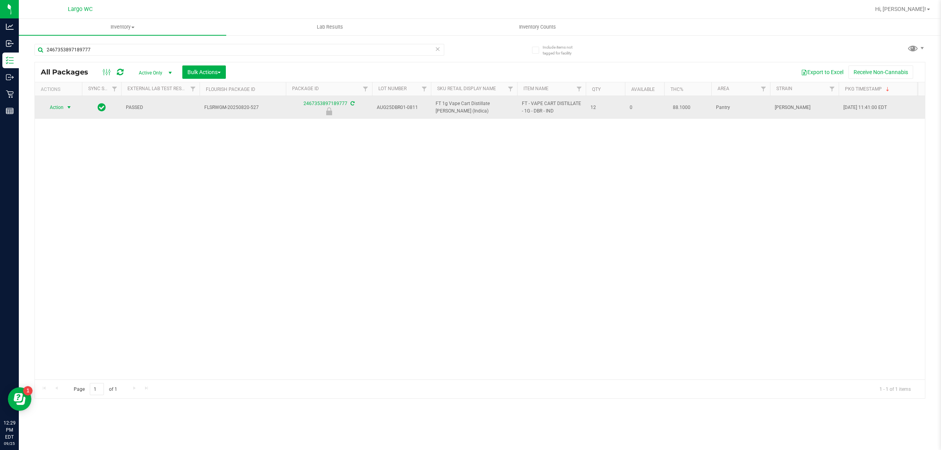
type input "2467353897189777"
click at [71, 106] on span "select" at bounding box center [69, 107] width 6 height 6
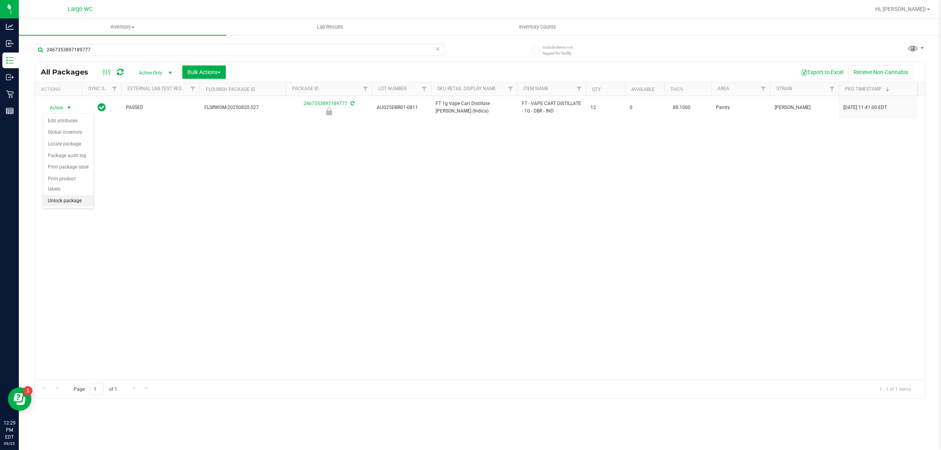
click at [59, 195] on li "Unlock package" at bounding box center [68, 201] width 51 height 12
